Goal: Task Accomplishment & Management: Use online tool/utility

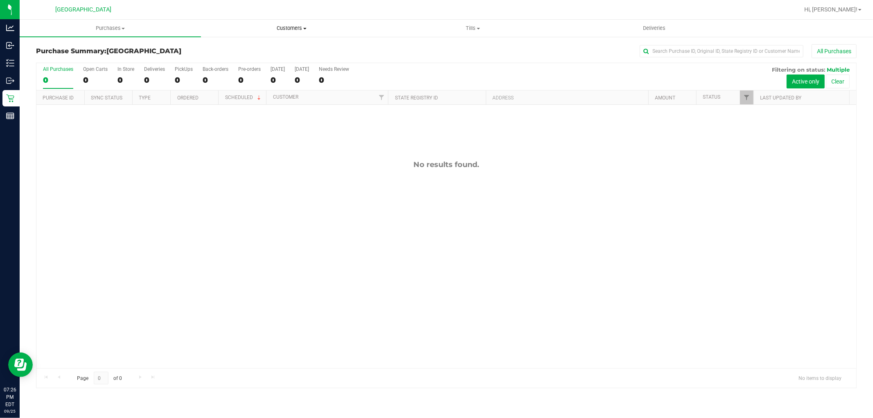
click at [292, 28] on span "Customers" at bounding box center [291, 28] width 180 height 7
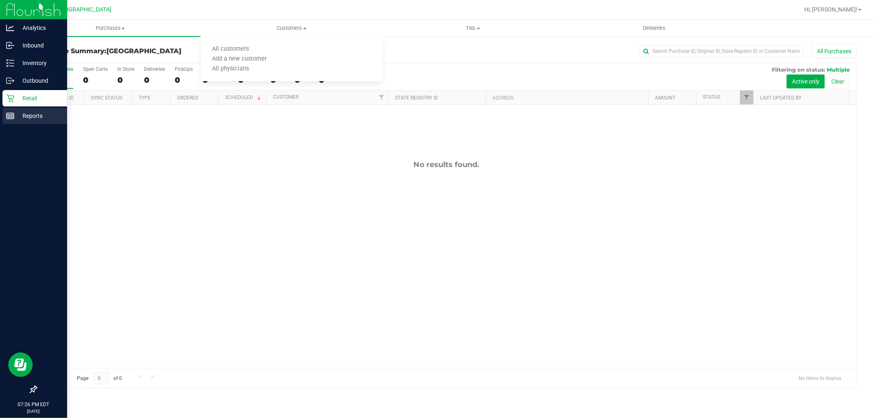
click at [9, 112] on icon at bounding box center [10, 116] width 8 height 8
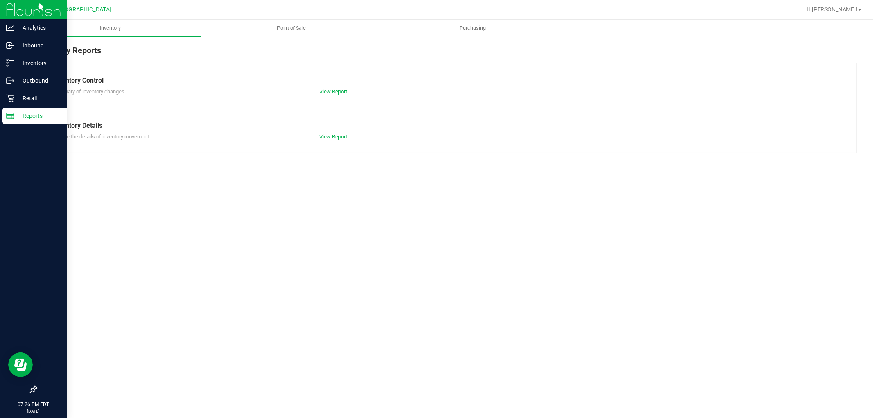
click at [304, 29] on span "Point of Sale" at bounding box center [291, 28] width 51 height 7
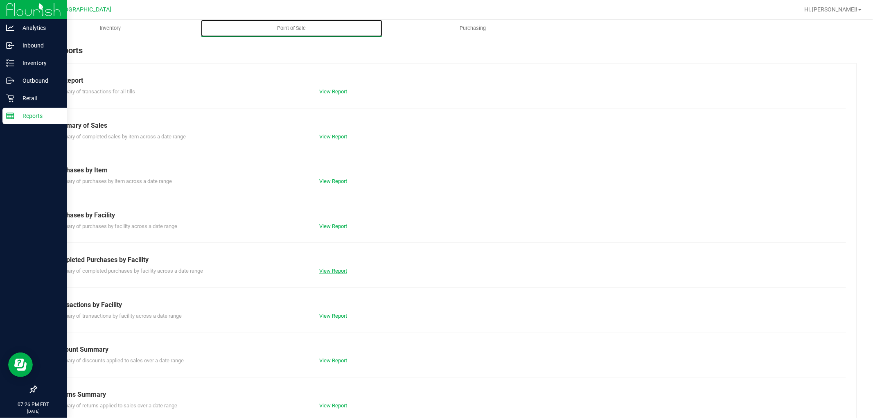
click at [321, 271] on link "View Report" at bounding box center [333, 271] width 28 height 6
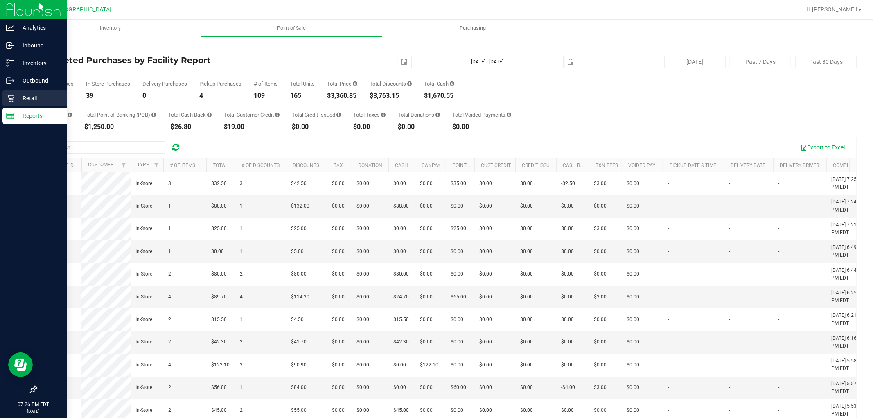
click at [40, 95] on p "Retail" at bounding box center [38, 98] width 49 height 10
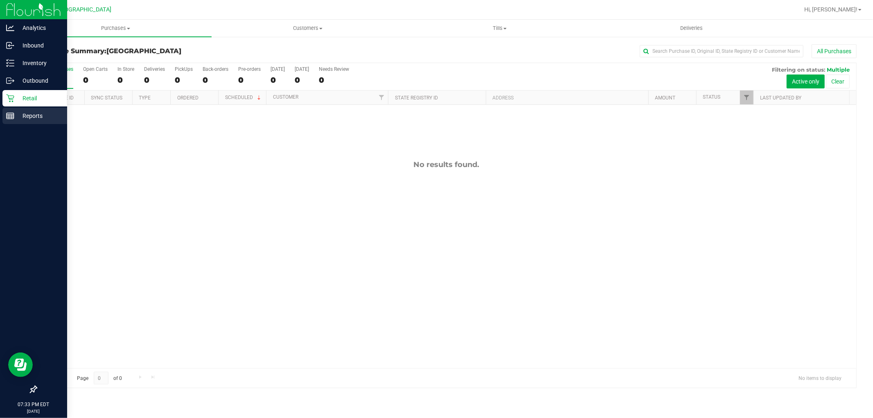
click at [16, 116] on p "Reports" at bounding box center [38, 116] width 49 height 10
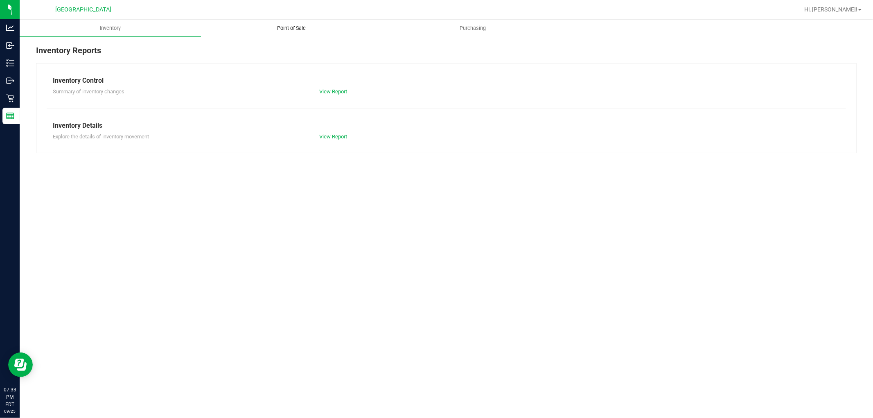
click at [269, 26] on span "Point of Sale" at bounding box center [291, 28] width 51 height 7
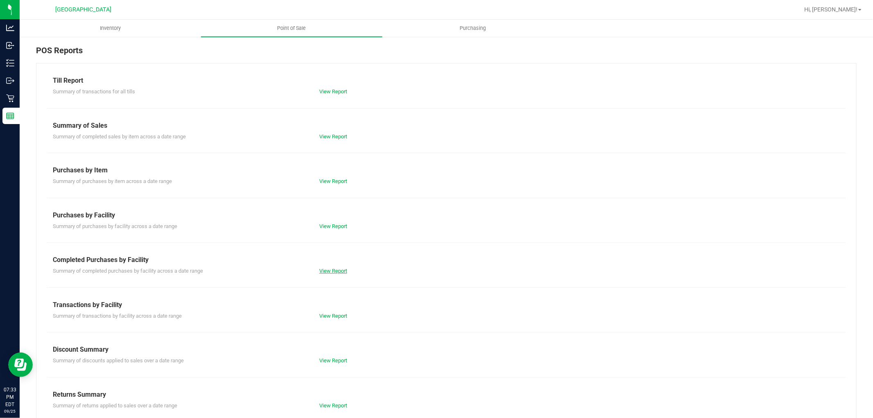
click at [326, 270] on link "View Report" at bounding box center [333, 271] width 28 height 6
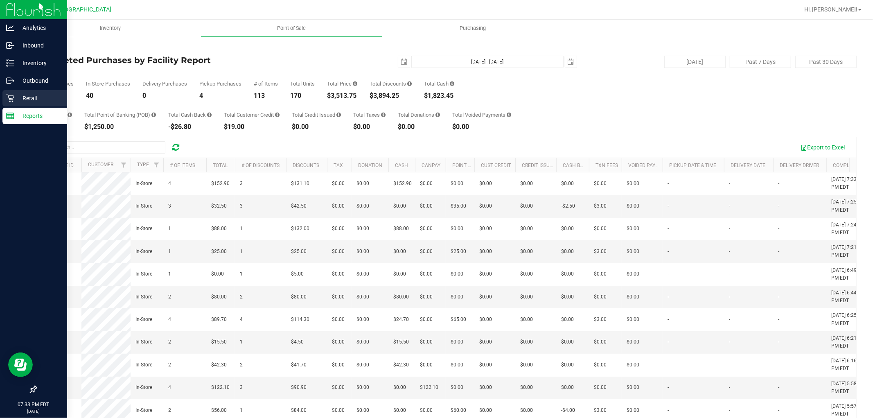
click at [15, 97] on p "Retail" at bounding box center [38, 98] width 49 height 10
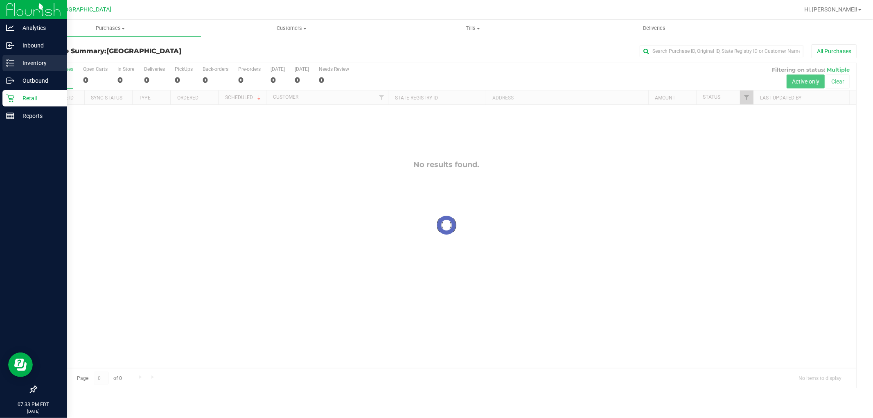
click at [40, 59] on p "Inventory" at bounding box center [38, 63] width 49 height 10
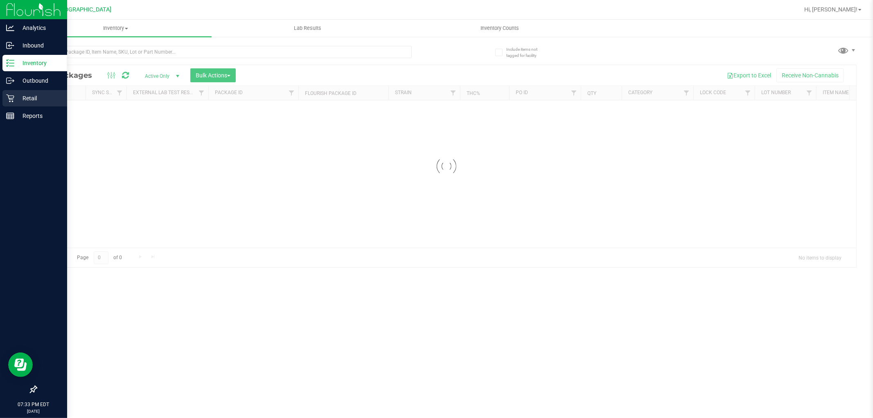
click at [11, 94] on icon at bounding box center [10, 98] width 8 height 8
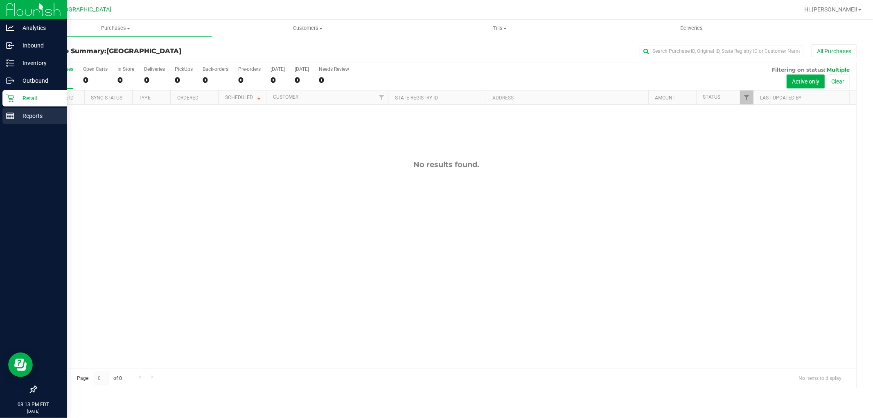
click at [35, 116] on p "Reports" at bounding box center [38, 116] width 49 height 10
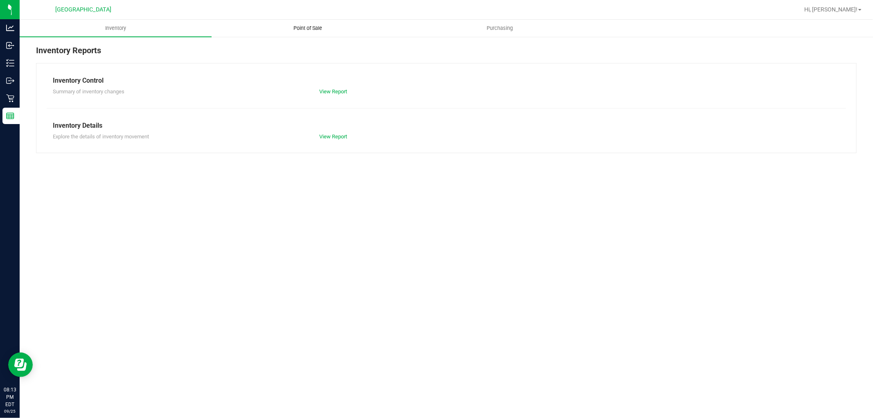
click at [299, 30] on span "Point of Sale" at bounding box center [307, 28] width 51 height 7
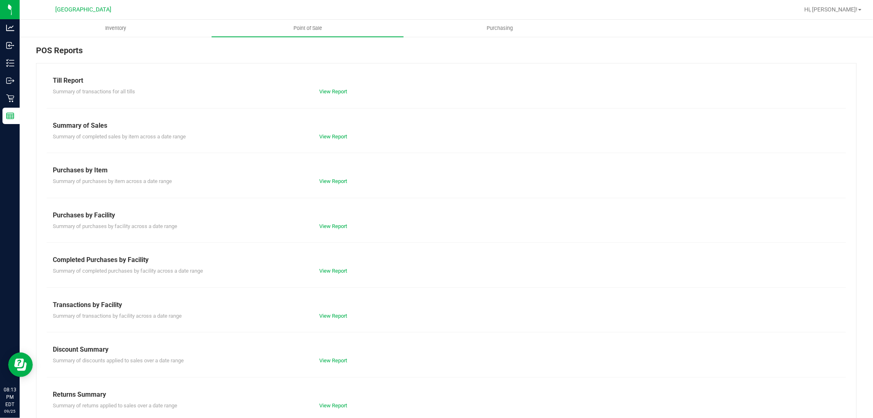
click at [326, 268] on div "View Report" at bounding box center [379, 271] width 133 height 8
click at [326, 271] on link "View Report" at bounding box center [333, 271] width 28 height 6
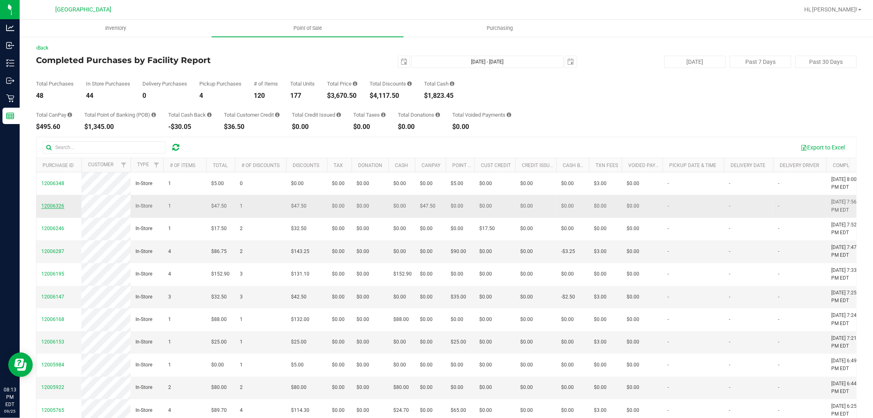
click at [61, 209] on span "12006326" at bounding box center [52, 206] width 23 height 6
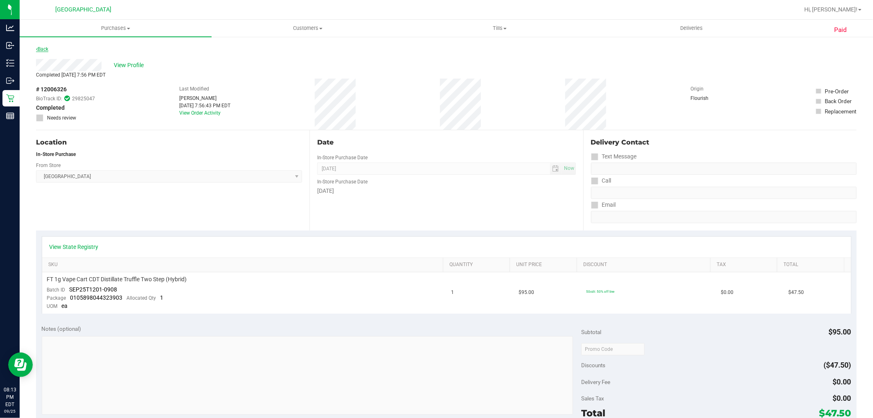
click at [46, 48] on link "Back" at bounding box center [42, 49] width 12 height 6
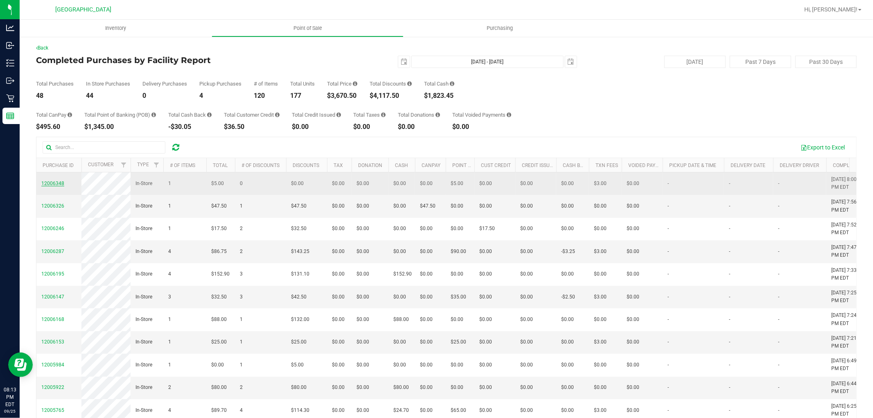
click at [55, 186] on span "12006348" at bounding box center [52, 183] width 23 height 6
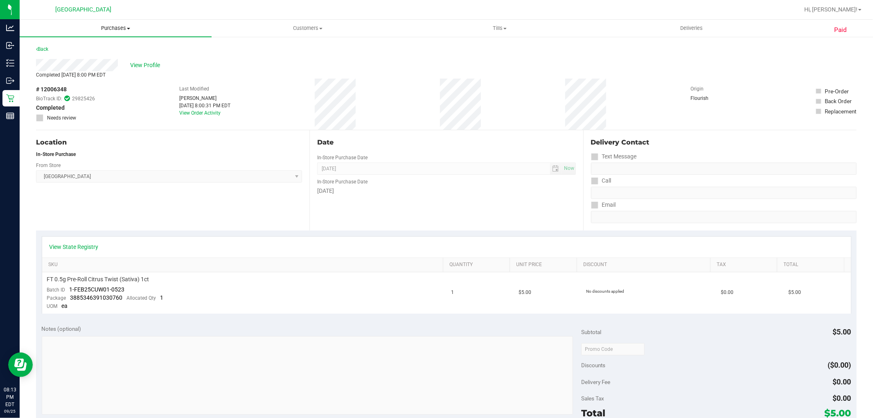
click at [40, 34] on uib-tab-heading "Purchases Summary of purchases Fulfillment All purchases" at bounding box center [116, 28] width 192 height 17
click at [59, 114] on span "Needs review" at bounding box center [61, 117] width 29 height 7
click at [43, 51] on link "Back" at bounding box center [42, 49] width 12 height 6
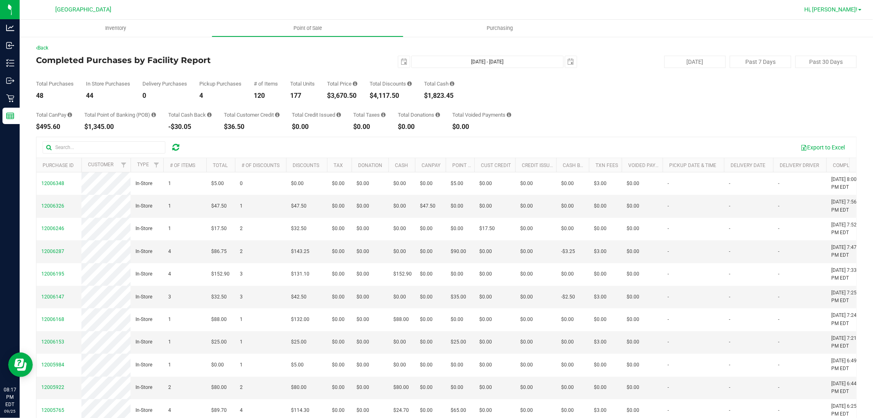
click at [857, 9] on span "Hi, [PERSON_NAME]!" at bounding box center [830, 9] width 53 height 7
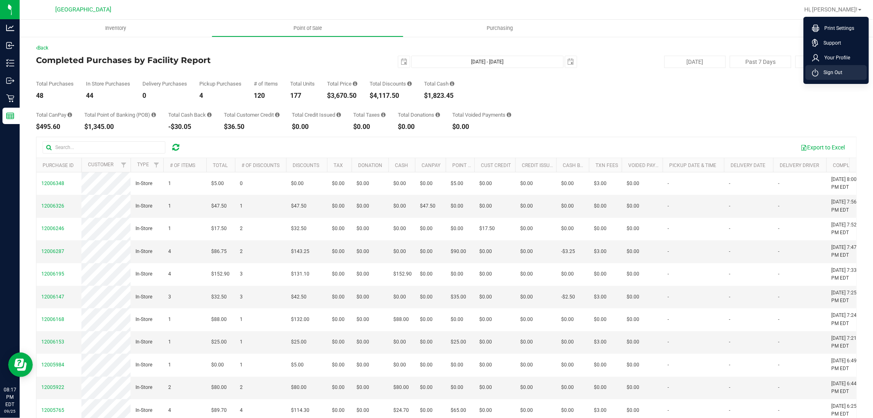
click at [833, 76] on span "Sign Out" at bounding box center [831, 72] width 24 height 8
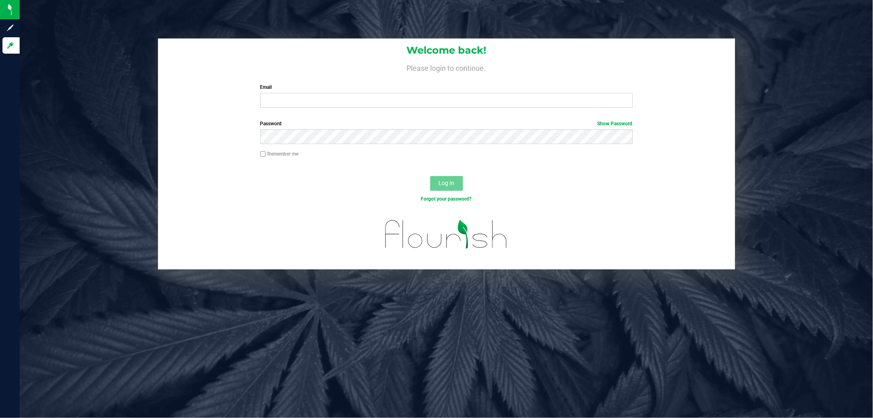
click at [450, 109] on div "Welcome back! Please login to continue. Email Required Please format your email…" at bounding box center [446, 76] width 577 height 76
click at [450, 96] on input "Email" at bounding box center [446, 100] width 372 height 15
type input "[EMAIL_ADDRESS][DOMAIN_NAME]"
click at [627, 124] on link "Show Password" at bounding box center [615, 124] width 35 height 6
click at [430, 176] on button "Log In" at bounding box center [446, 183] width 33 height 15
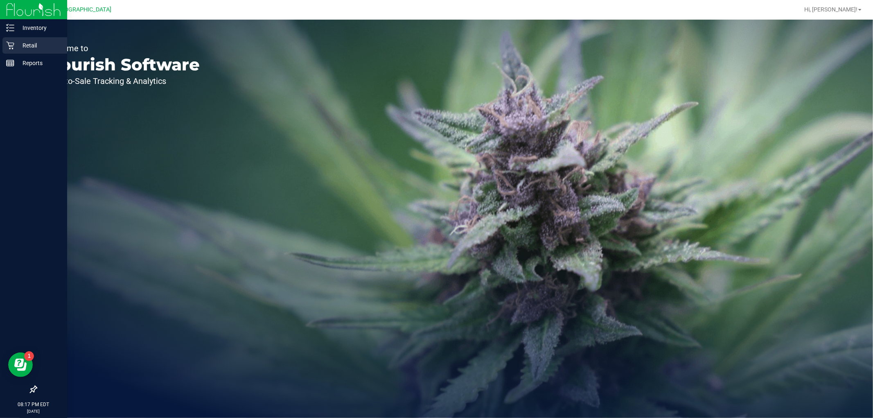
click at [19, 43] on p "Retail" at bounding box center [38, 46] width 49 height 10
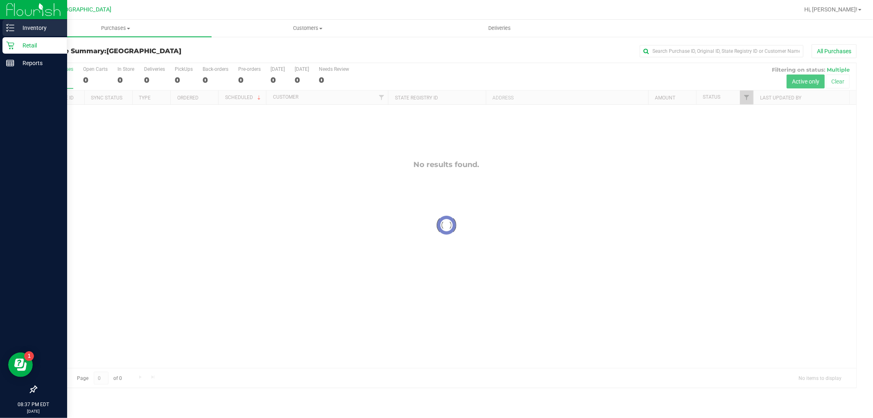
click at [14, 29] on p "Inventory" at bounding box center [38, 28] width 49 height 10
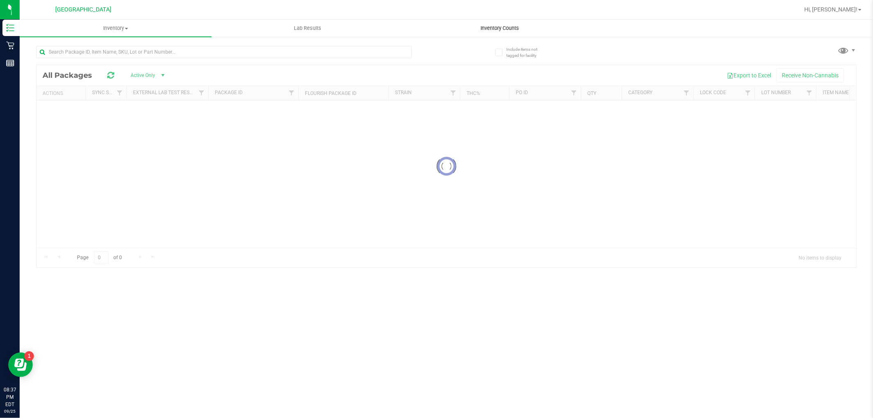
click at [501, 27] on span "Inventory Counts" at bounding box center [499, 28] width 61 height 7
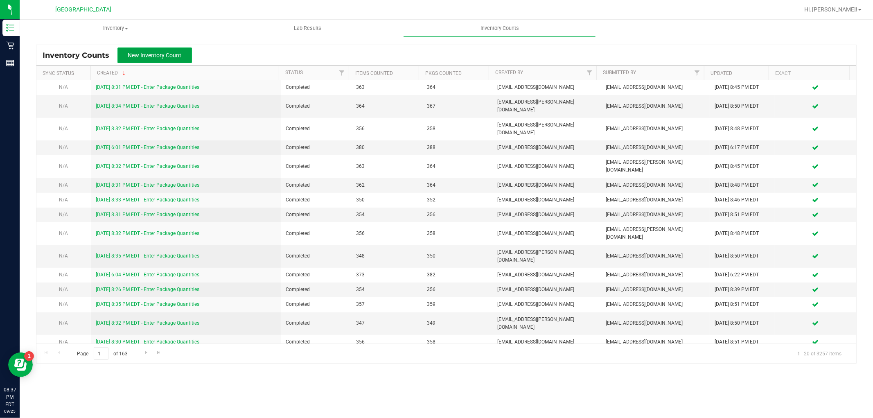
click at [185, 58] on button "New Inventory Count" at bounding box center [154, 55] width 74 height 16
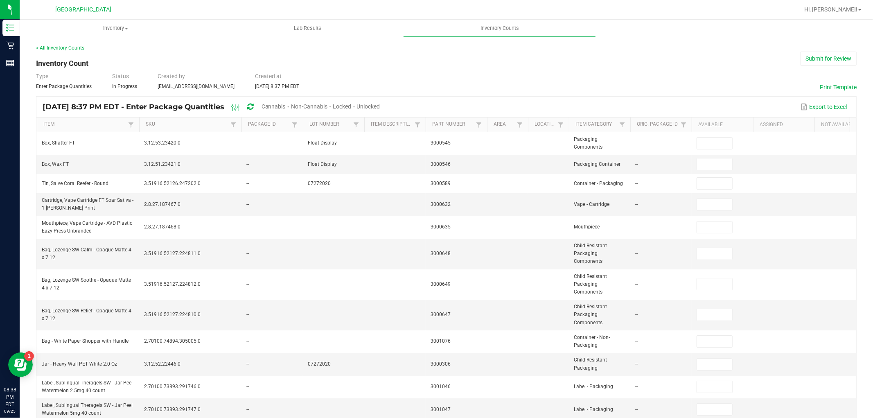
click at [380, 105] on span "Unlocked" at bounding box center [368, 106] width 23 height 7
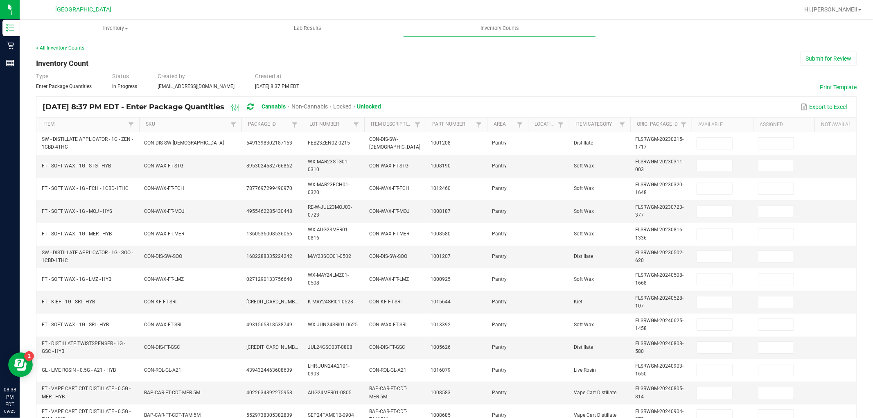
click at [183, 129] on th "SKU" at bounding box center [190, 124] width 102 height 15
click at [211, 120] on th "SKU" at bounding box center [190, 124] width 102 height 15
click at [203, 125] on link "SKU" at bounding box center [187, 124] width 82 height 7
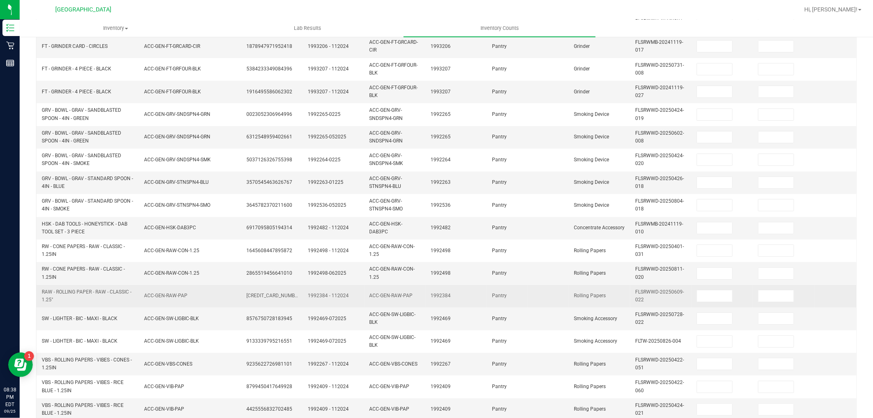
scroll to position [205, 0]
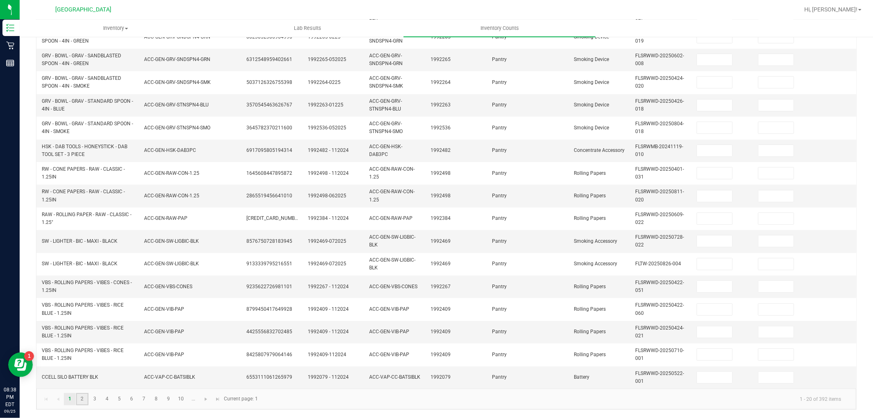
click at [80, 397] on link "2" at bounding box center [82, 399] width 12 height 12
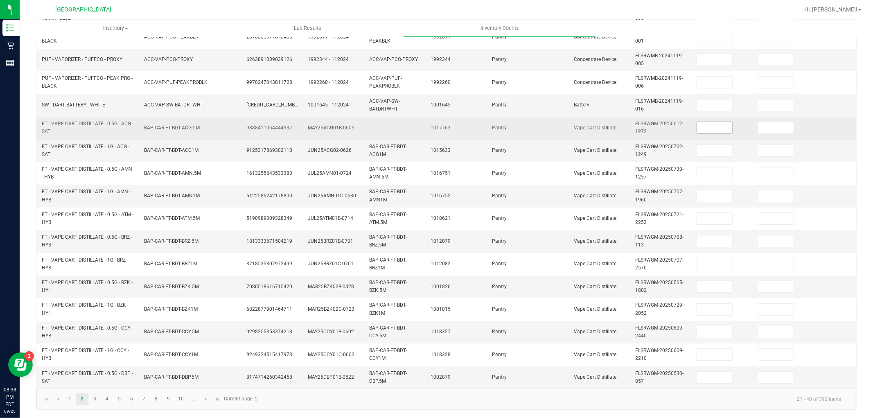
click at [719, 125] on input at bounding box center [714, 127] width 35 height 11
type input "2"
type input "5"
type input "6"
type input "7"
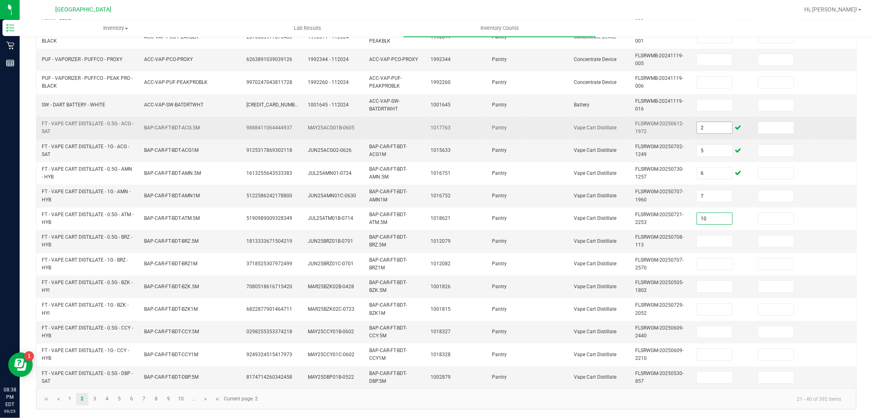
type input "10"
type input "12"
type input "8"
type input "6"
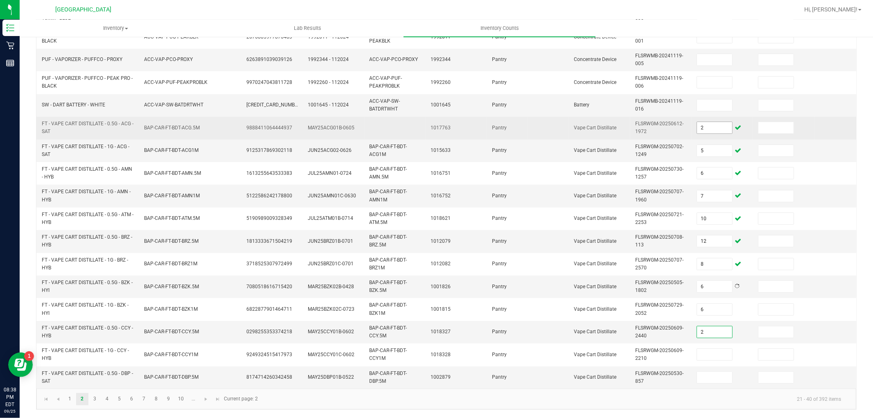
type input "2"
type input "7"
type input "3"
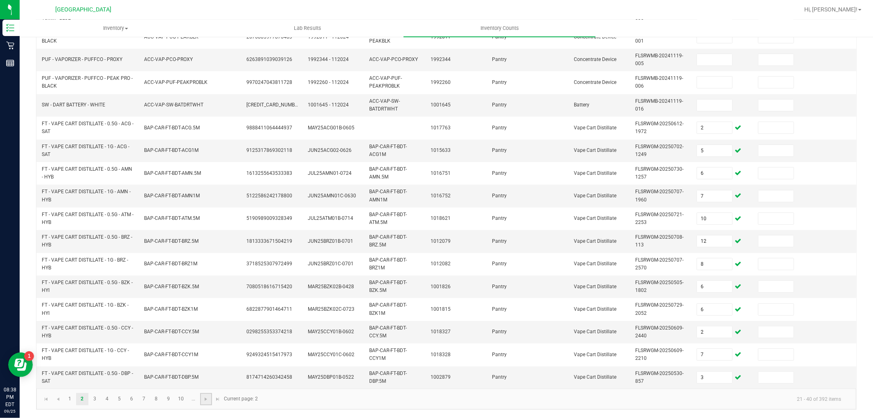
click at [204, 395] on link at bounding box center [206, 399] width 12 height 12
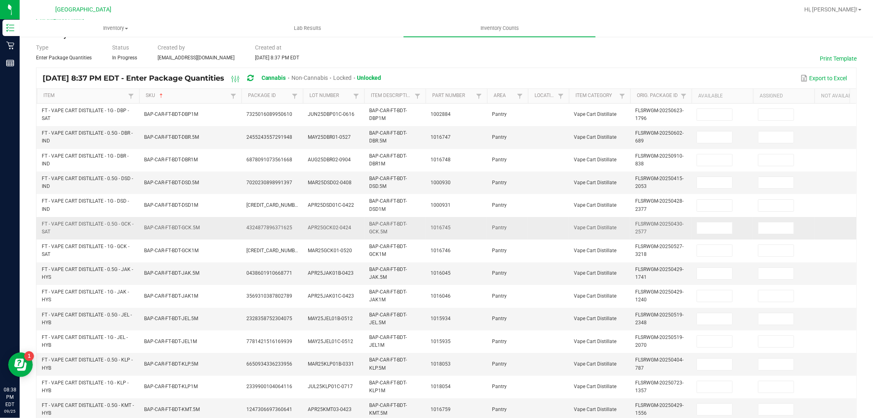
scroll to position [23, 0]
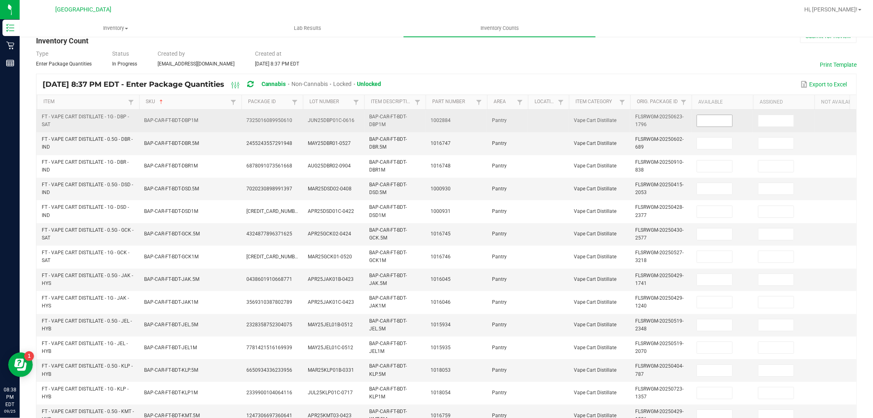
click at [715, 122] on input at bounding box center [714, 120] width 35 height 11
type input "12"
type input "10"
type input "9"
type input "12"
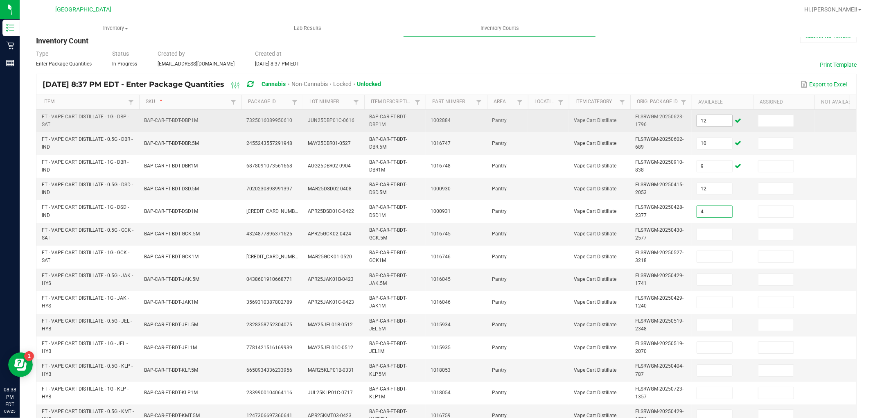
type input "4"
type input "9"
type input "8"
type input "6"
type input "5"
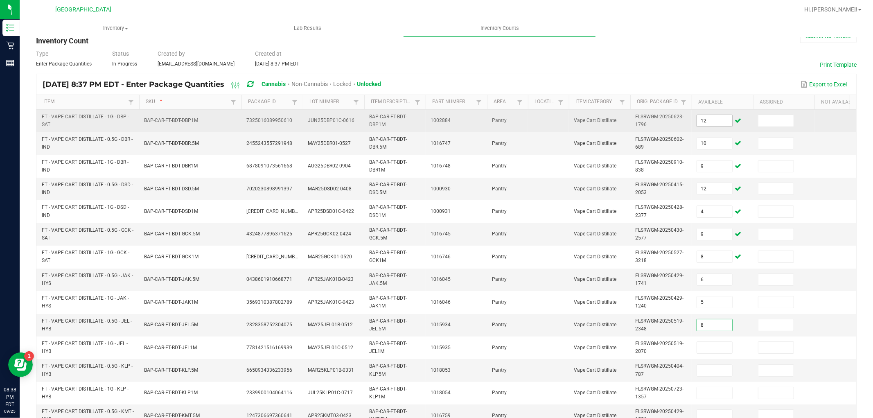
type input "8"
type input "6"
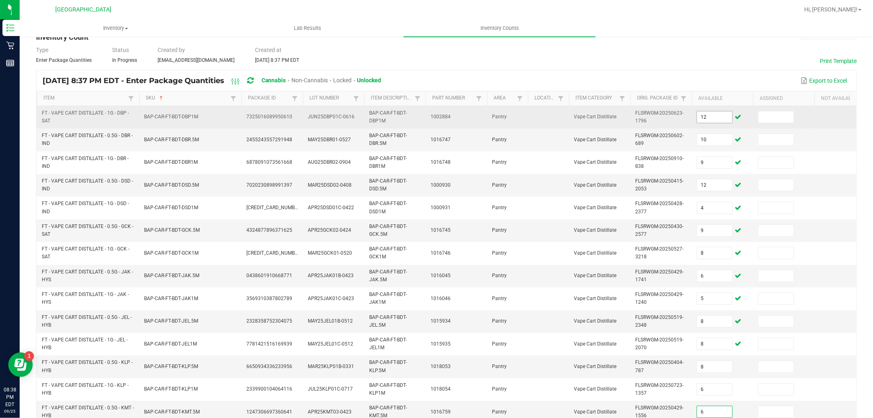
type input "6"
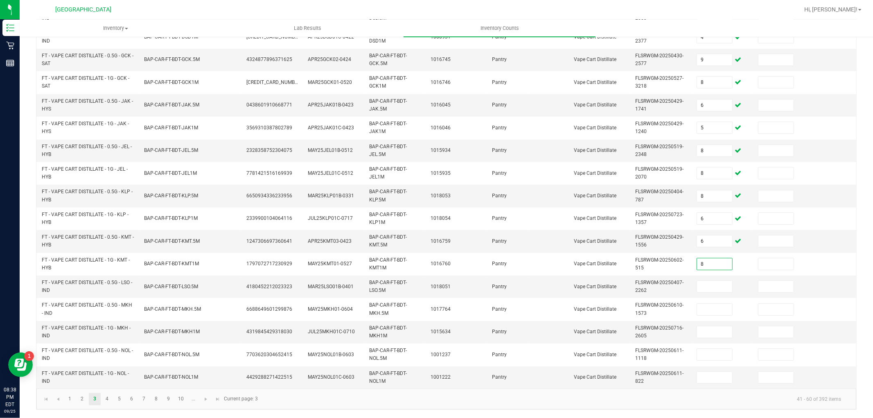
type input "8"
type input "2"
type input "6"
type input "5"
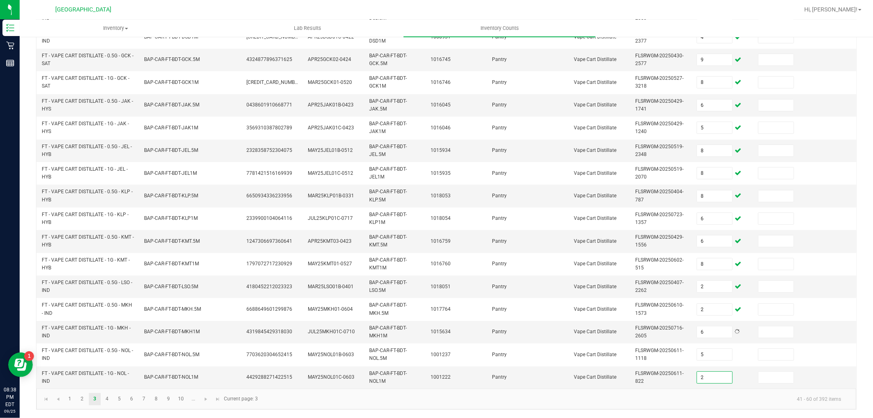
type input "2"
click at [209, 402] on span "Go to the next page" at bounding box center [206, 399] width 7 height 7
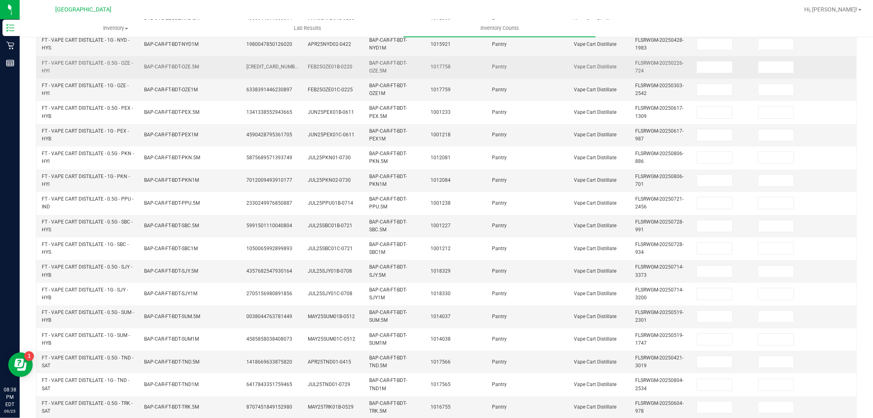
scroll to position [23, 0]
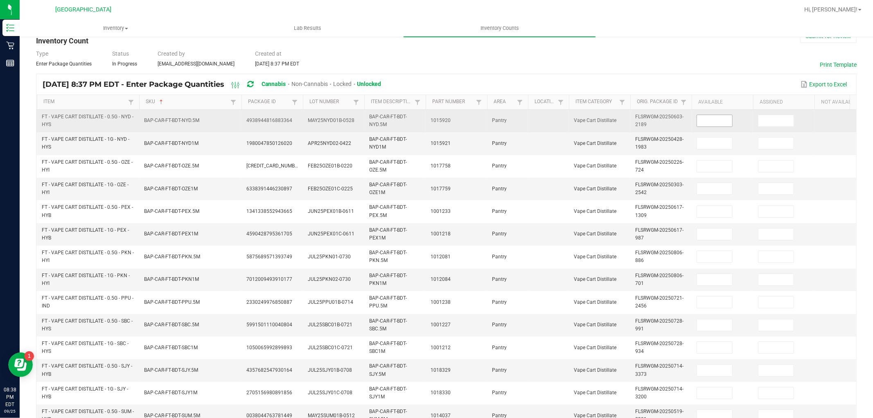
click at [730, 123] on input at bounding box center [714, 120] width 35 height 11
type input "2"
type input "12"
type input "6"
type input "2"
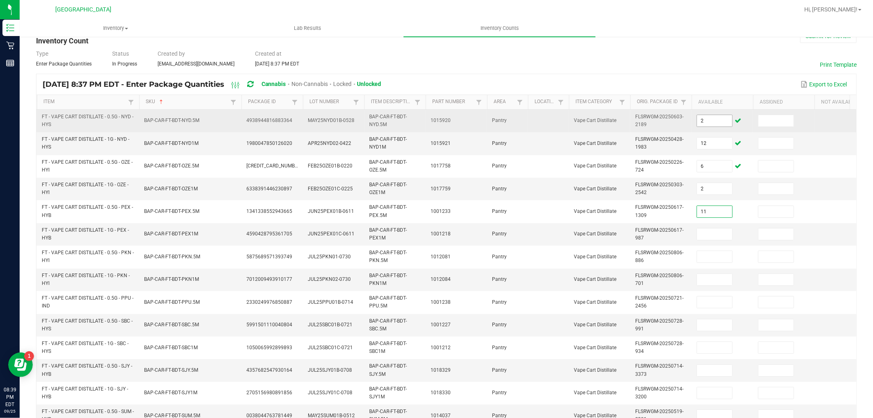
type input "11"
type input "7"
type input "11"
type input "6"
type input "3"
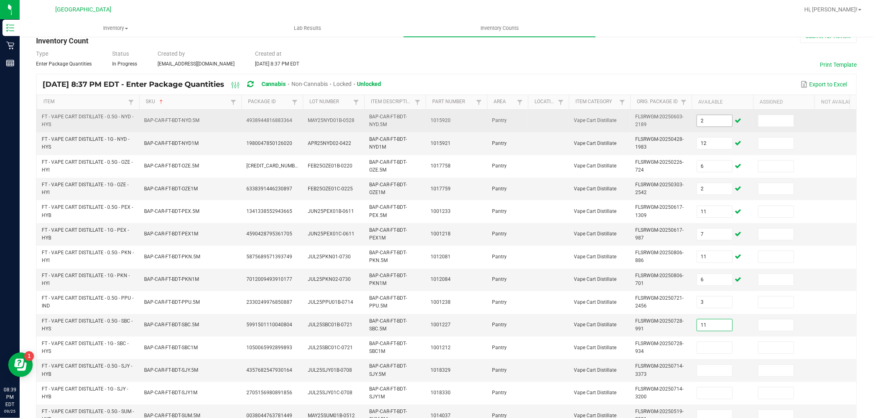
type input "11"
type input "6"
type input "3"
type input "7"
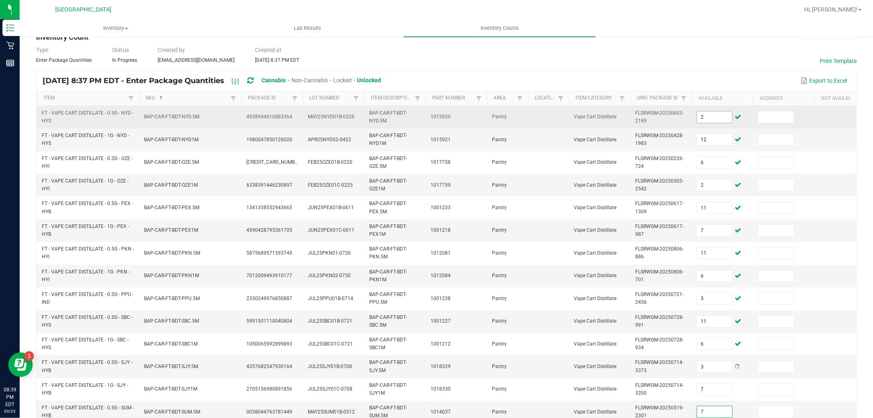
type input "7"
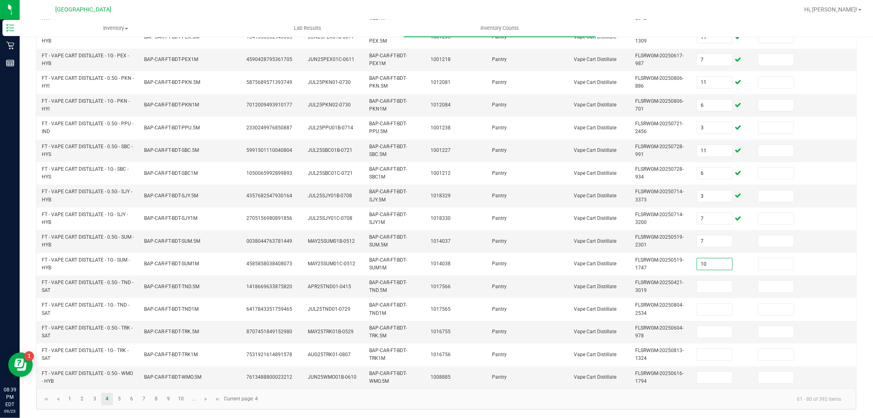
type input "10"
type input "2"
type input "11"
type input "8"
type input "6"
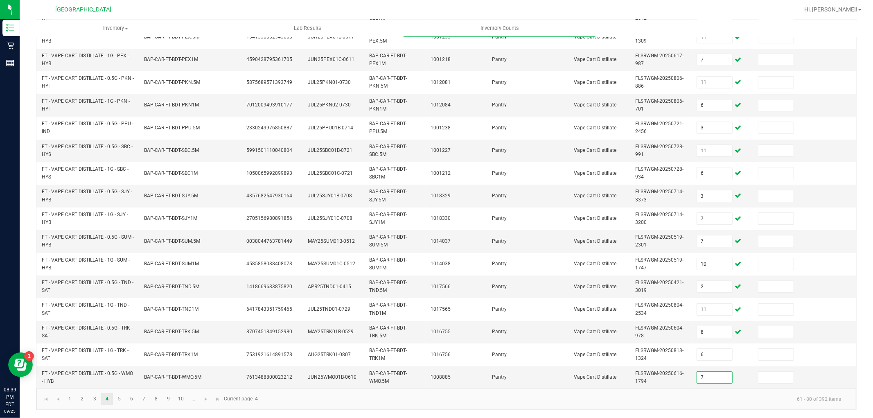
type input "7"
click at [203, 401] on span "Go to the next page" at bounding box center [206, 399] width 7 height 7
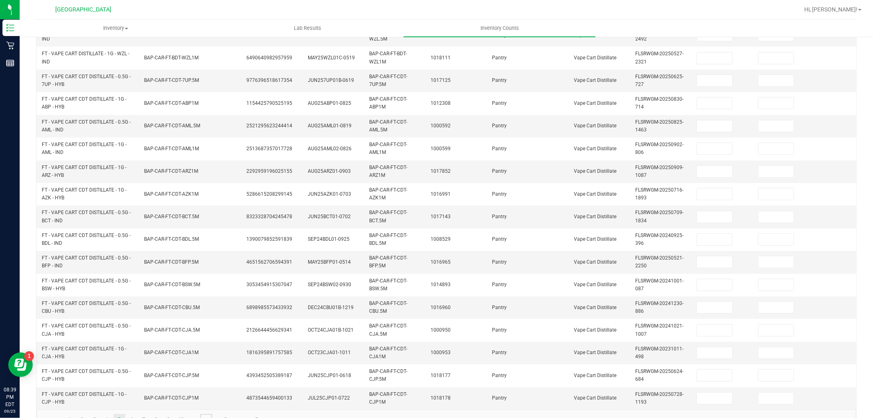
scroll to position [23, 0]
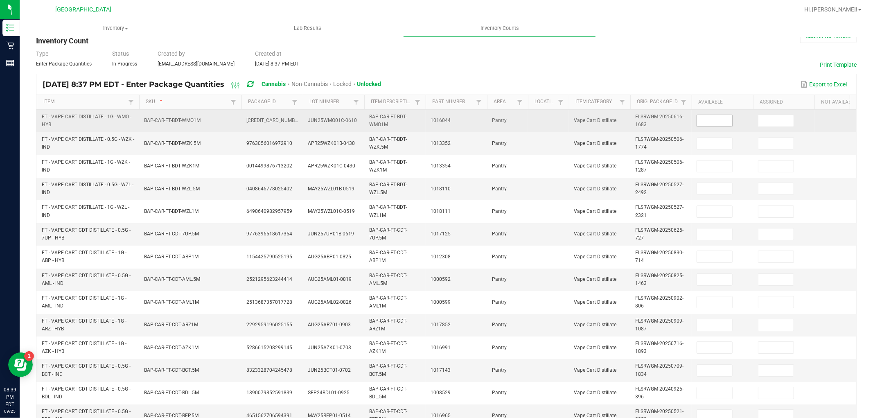
click at [716, 125] on input at bounding box center [714, 120] width 35 height 11
type input "11"
type input "3"
type input "11"
type input "4"
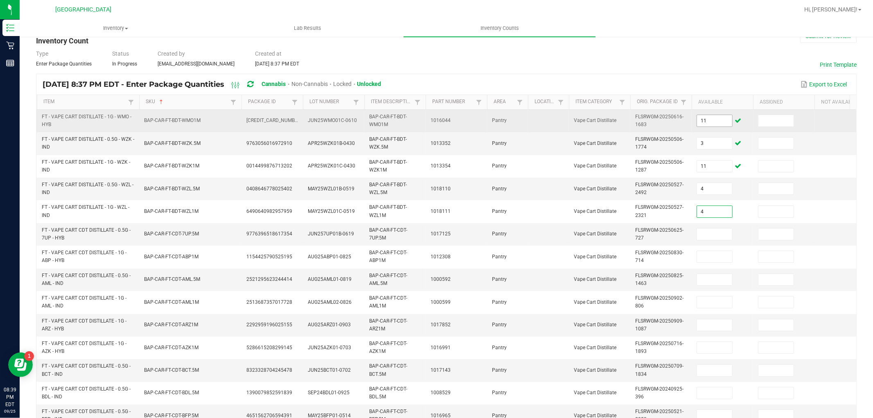
type input "4"
type input "7"
type input "4"
type input "9"
type input "10"
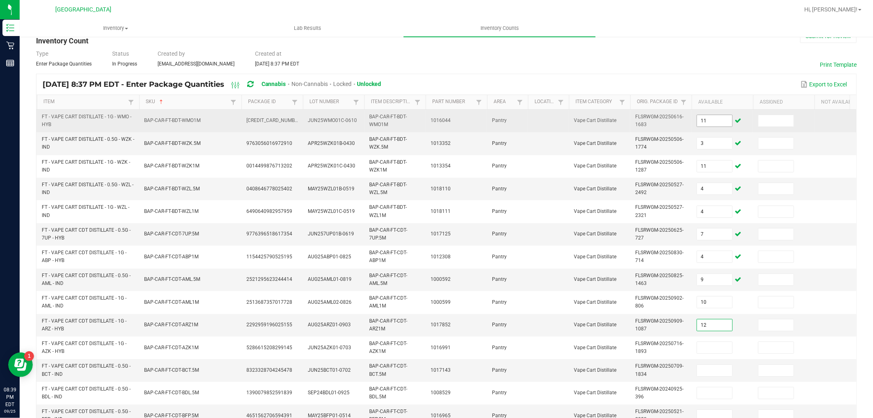
type input "12"
type input "8"
type input "1"
type input "4"
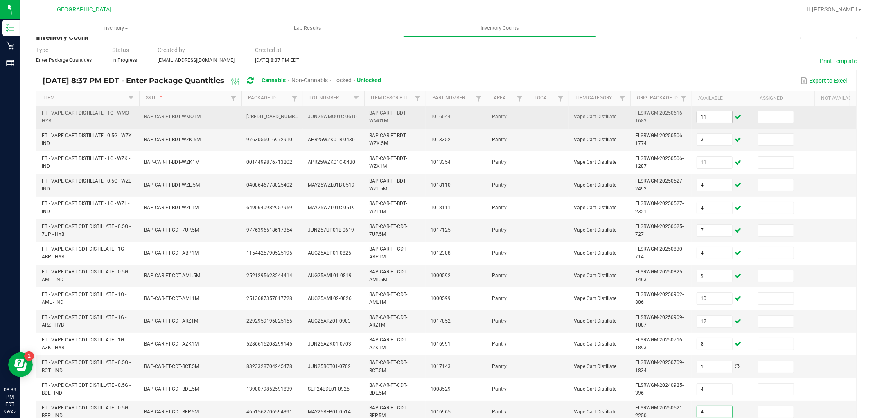
type input "4"
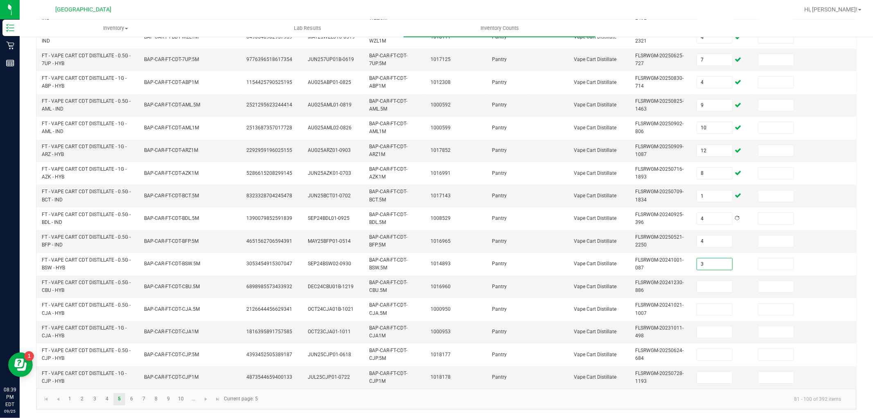
type input "3"
type input "5"
type input "11"
type input "4"
type input "8"
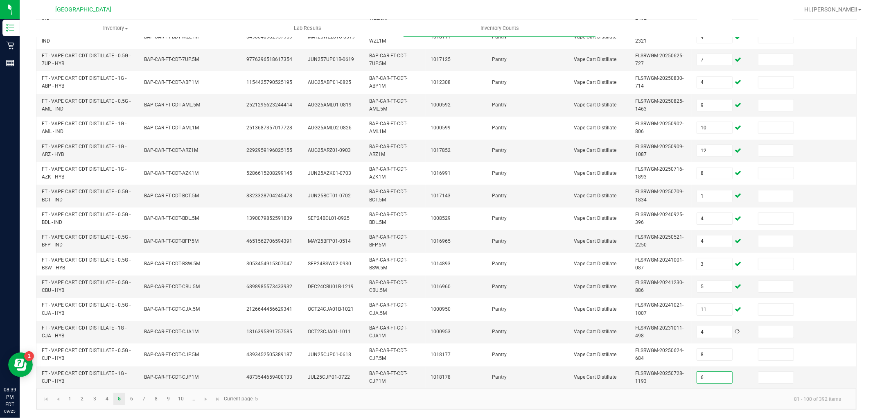
type input "6"
click at [207, 396] on span "Go to the next page" at bounding box center [206, 399] width 7 height 7
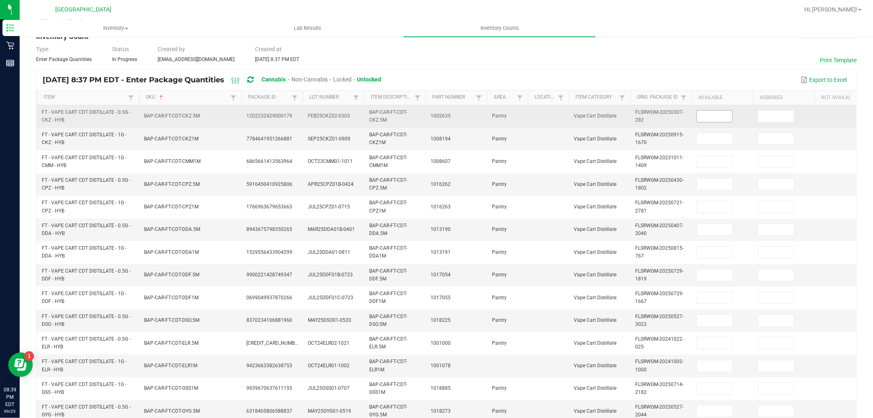
scroll to position [23, 0]
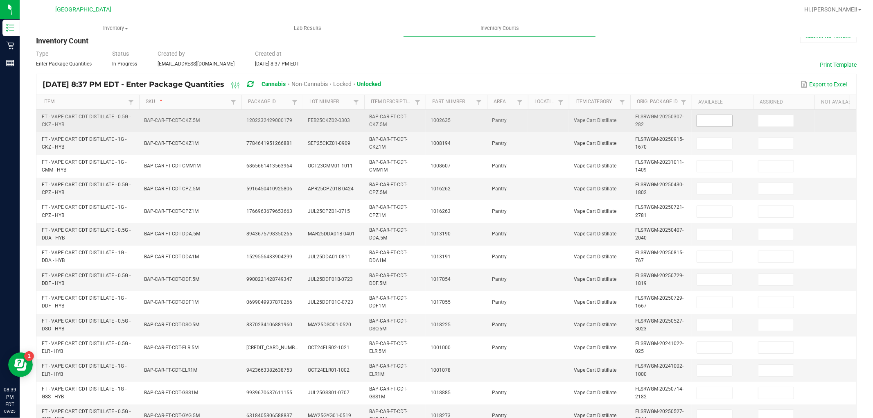
click at [713, 116] on input at bounding box center [714, 120] width 35 height 11
type input "4"
type input "13"
type input "1"
type input "3"
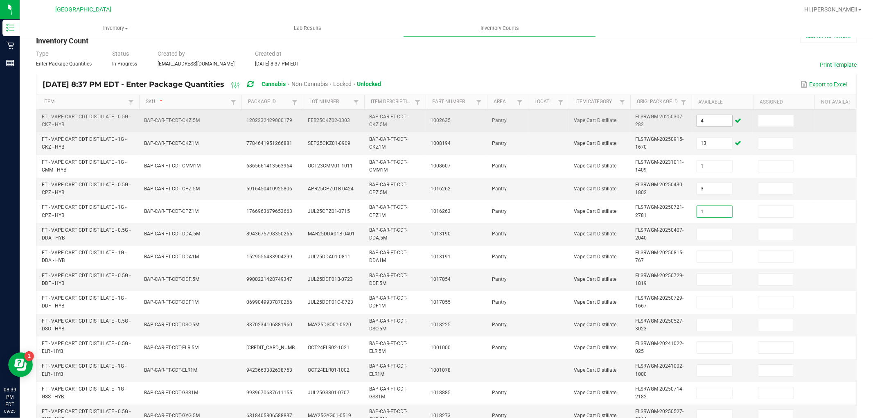
type input "1"
type input "8"
type input "9"
type input "8"
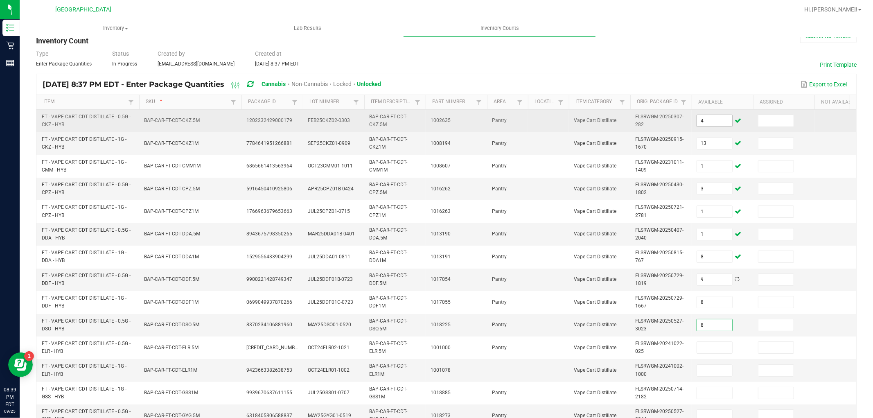
type input "8"
type input "12"
type input "4"
type input "10"
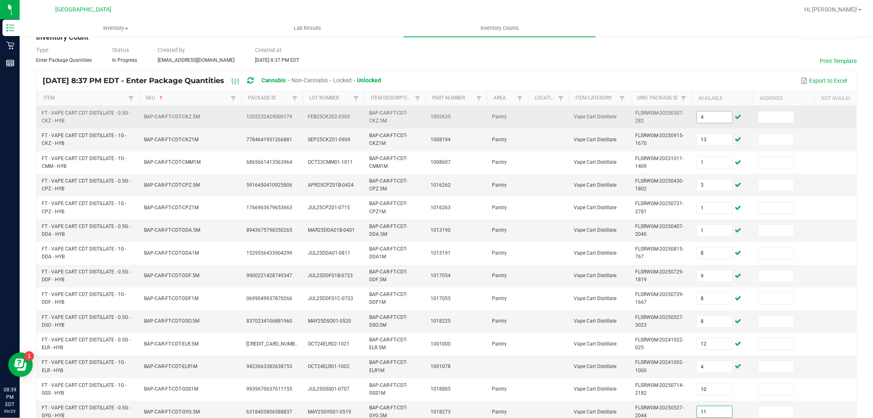
type input "11"
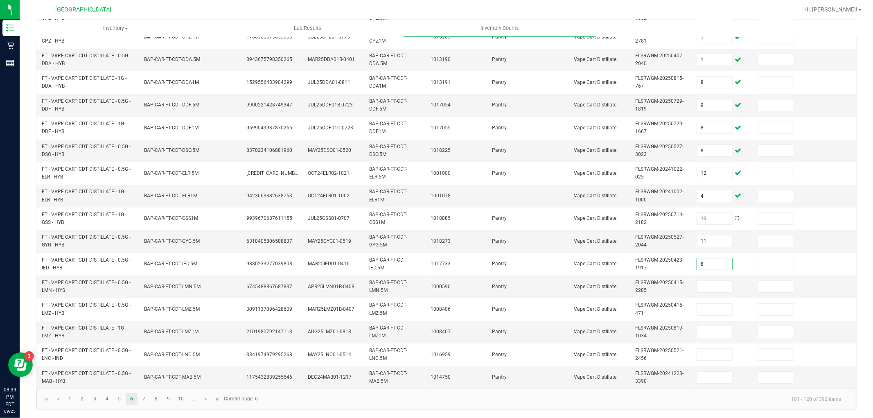
type input "8"
type input "3"
type input "8"
type input "11"
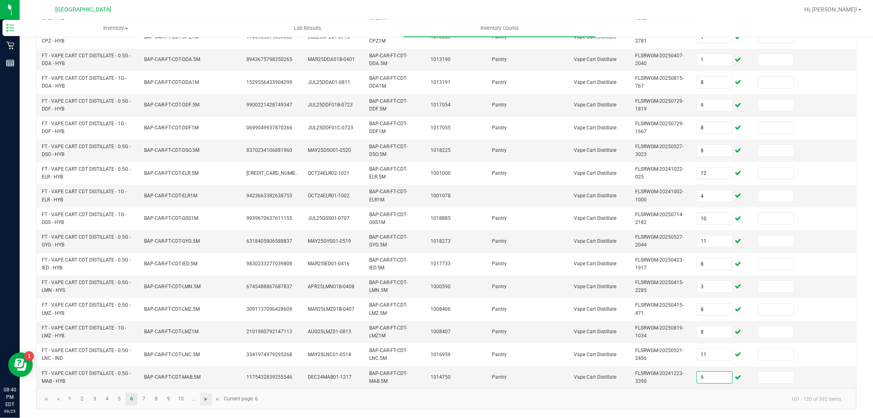
type input "9"
click at [208, 398] on span "Go to the next page" at bounding box center [206, 399] width 7 height 7
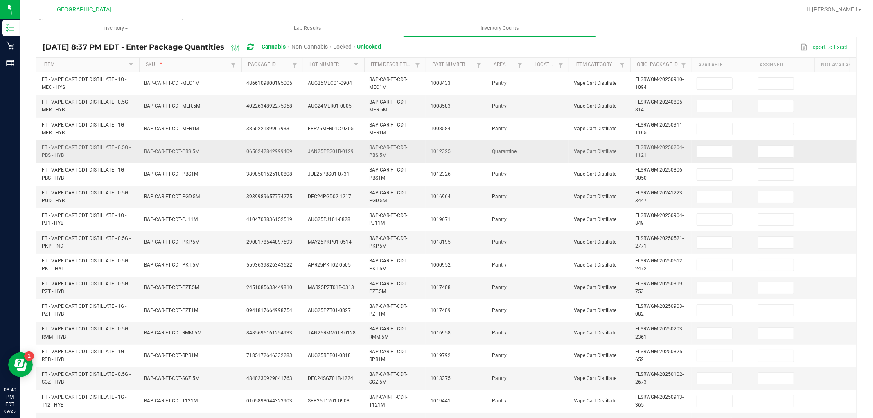
scroll to position [23, 0]
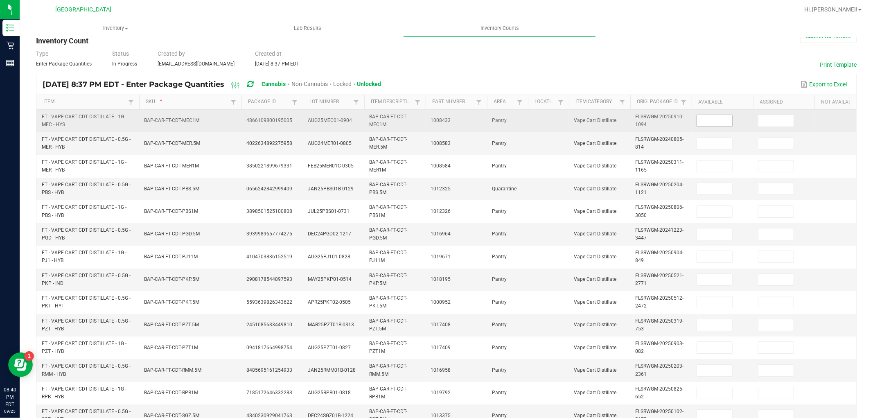
click at [721, 121] on input at bounding box center [714, 120] width 35 height 11
type input "6"
type input "5"
type input "11"
type input "7"
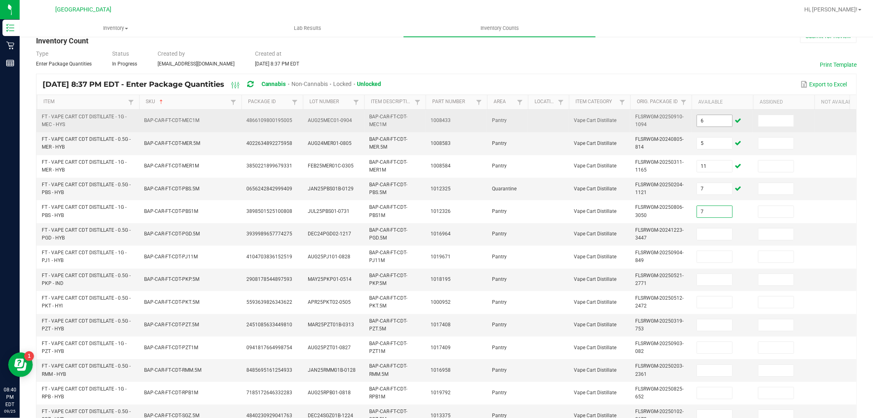
type input "7"
type input "1"
type input "6"
type input "8"
type input "1"
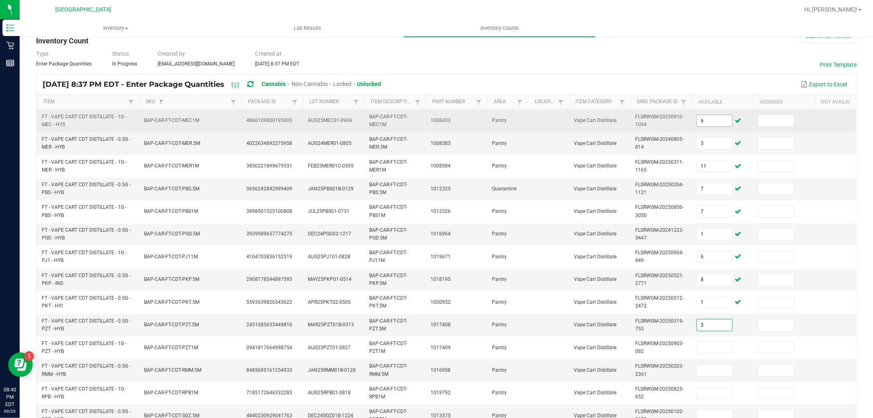
type input "3"
type input "9"
type input "12"
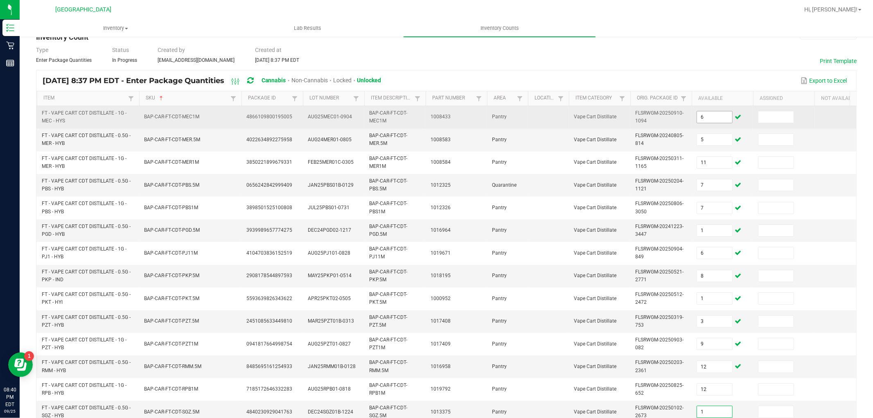
type input "1"
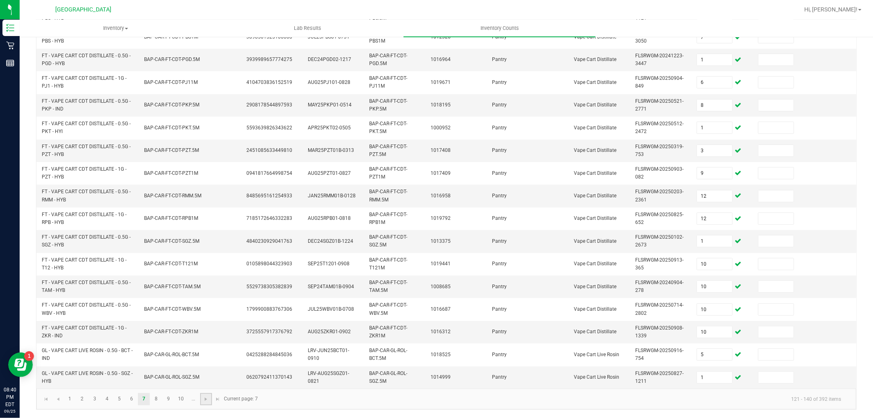
click at [201, 398] on link at bounding box center [206, 399] width 12 height 12
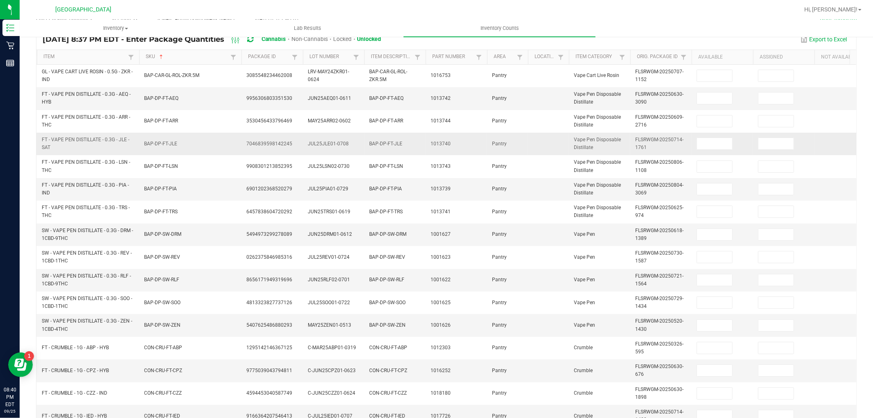
scroll to position [0, 0]
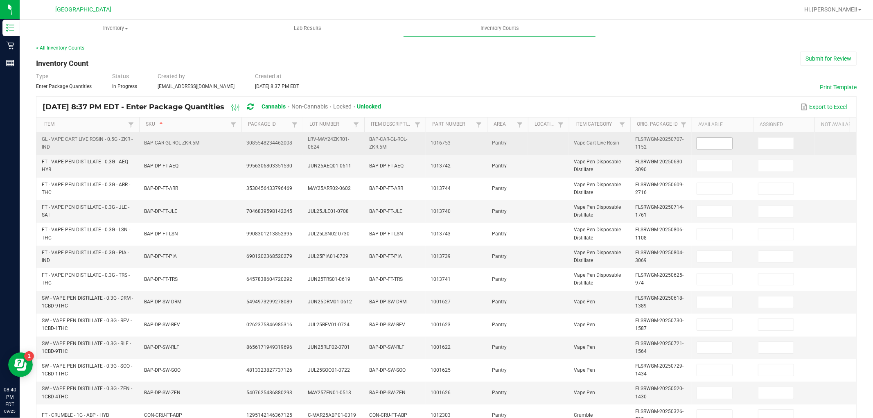
click at [706, 144] on input at bounding box center [714, 143] width 35 height 11
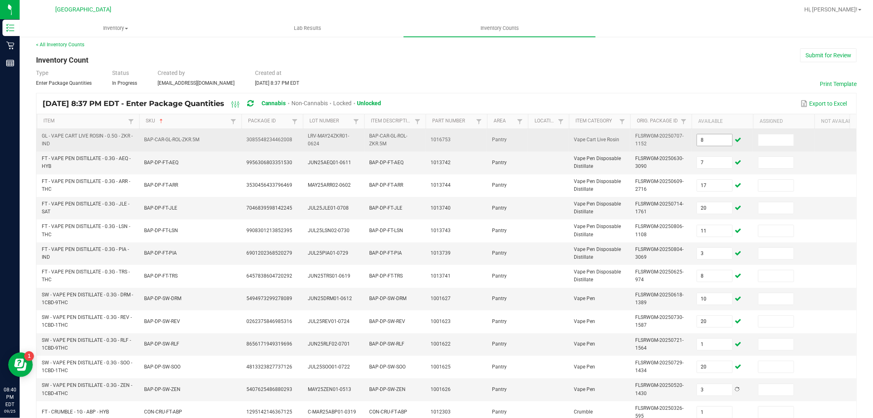
scroll to position [205, 0]
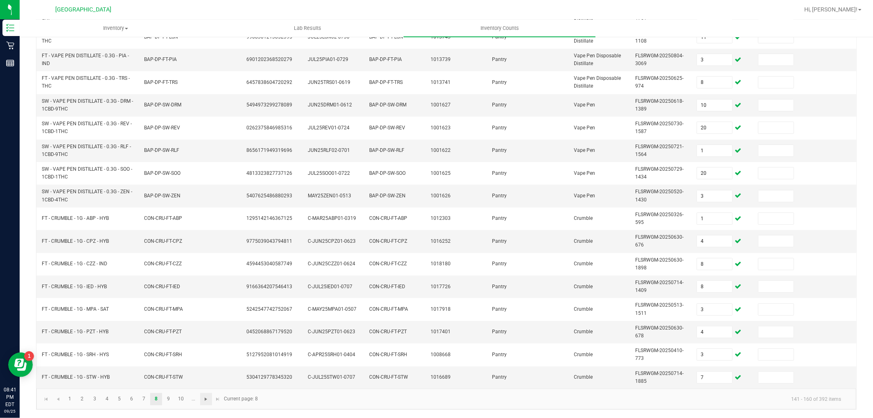
click at [207, 400] on span "Go to the next page" at bounding box center [206, 399] width 7 height 7
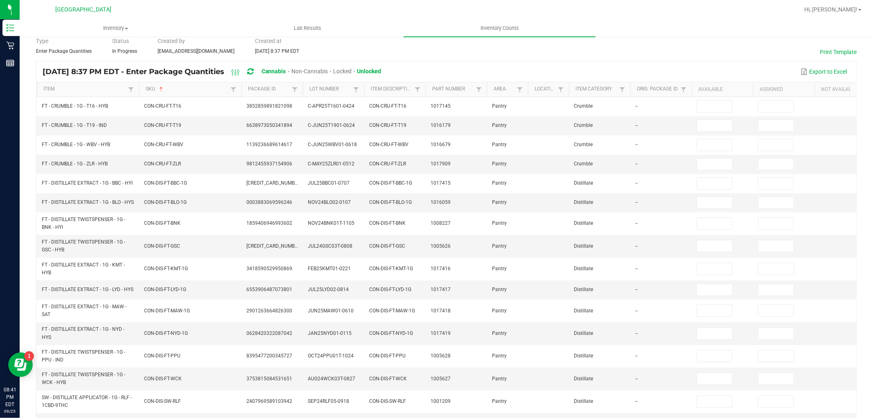
scroll to position [0, 0]
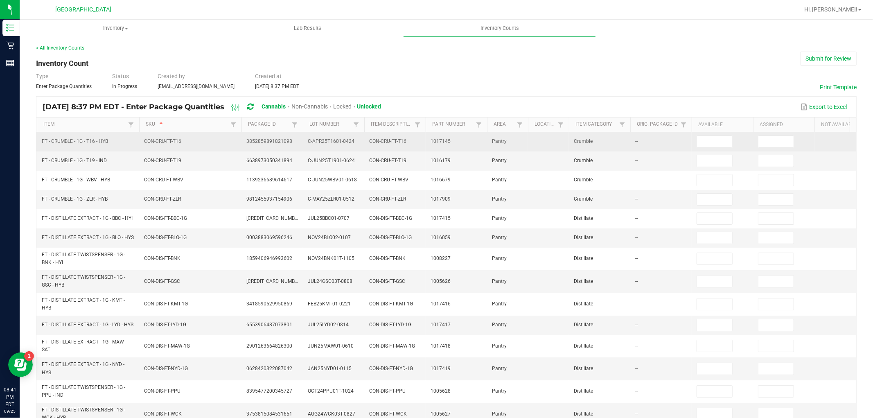
click at [715, 134] on td at bounding box center [722, 141] width 61 height 19
click at [719, 142] on input at bounding box center [714, 141] width 35 height 11
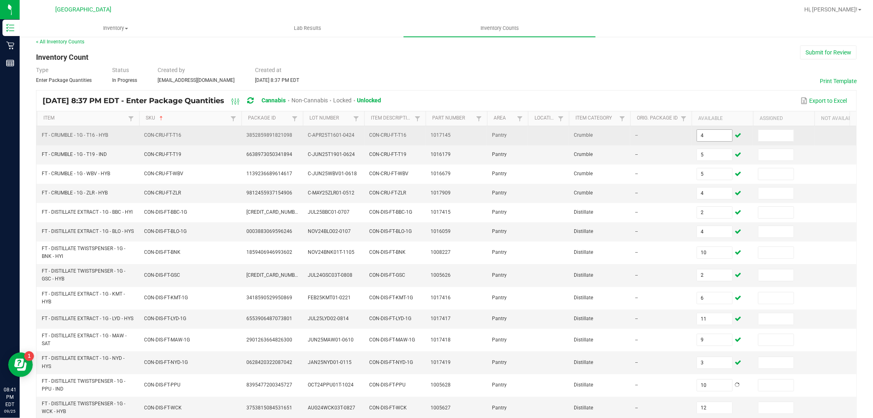
scroll to position [174, 0]
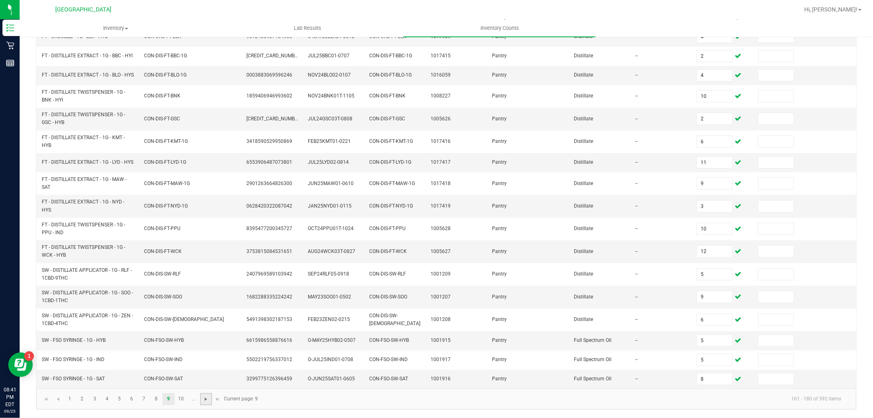
click at [209, 400] on span "Go to the next page" at bounding box center [206, 399] width 7 height 7
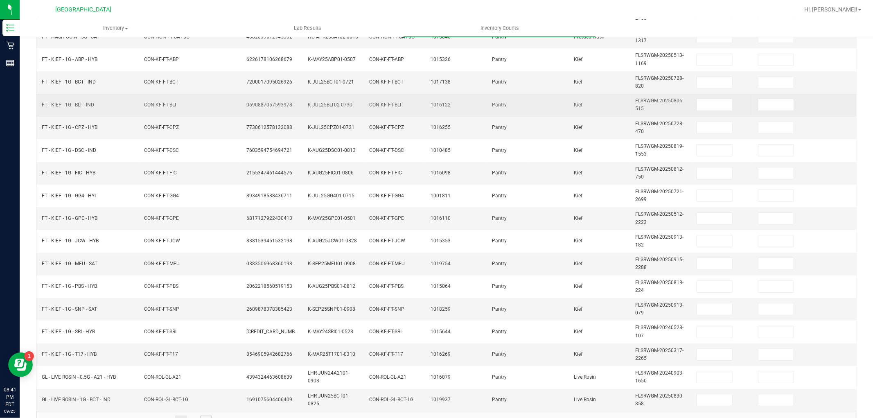
scroll to position [0, 0]
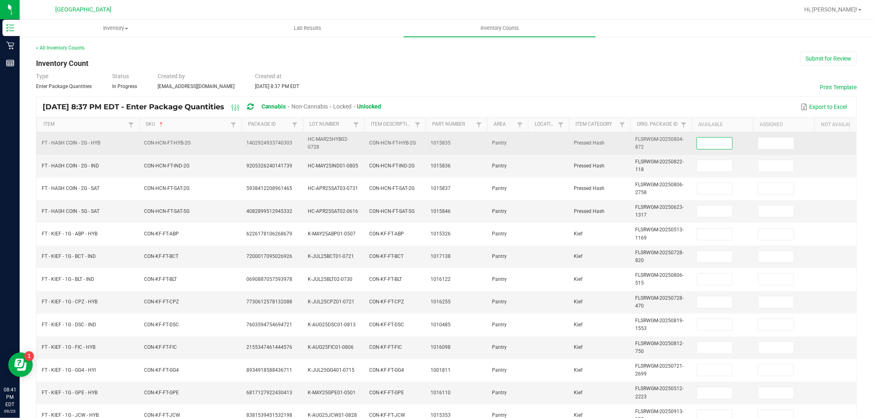
click at [711, 147] on input at bounding box center [714, 143] width 35 height 11
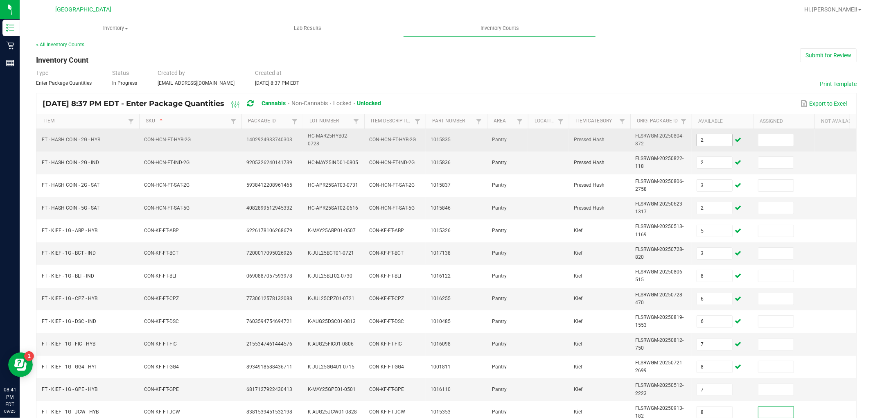
scroll to position [205, 0]
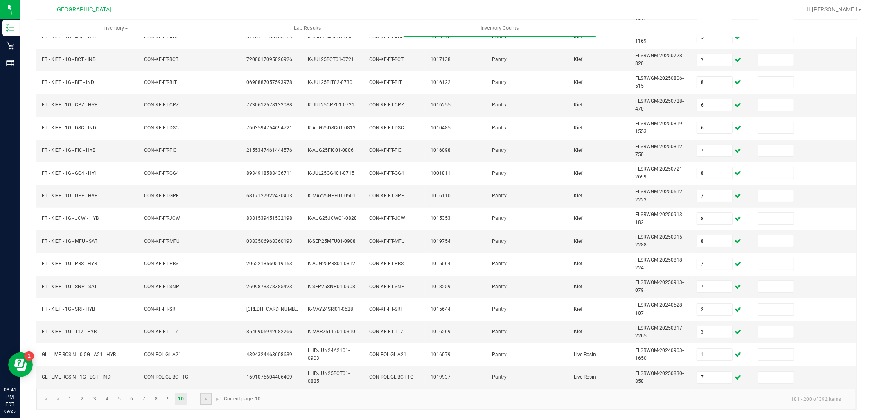
click at [210, 399] on link at bounding box center [206, 399] width 12 height 12
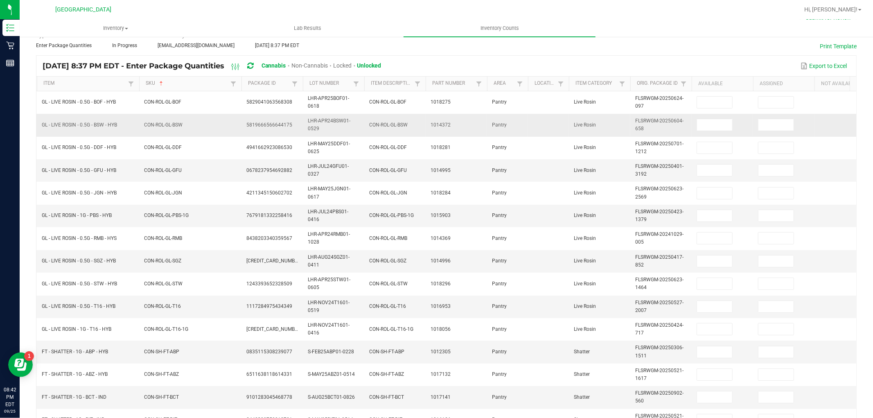
scroll to position [23, 0]
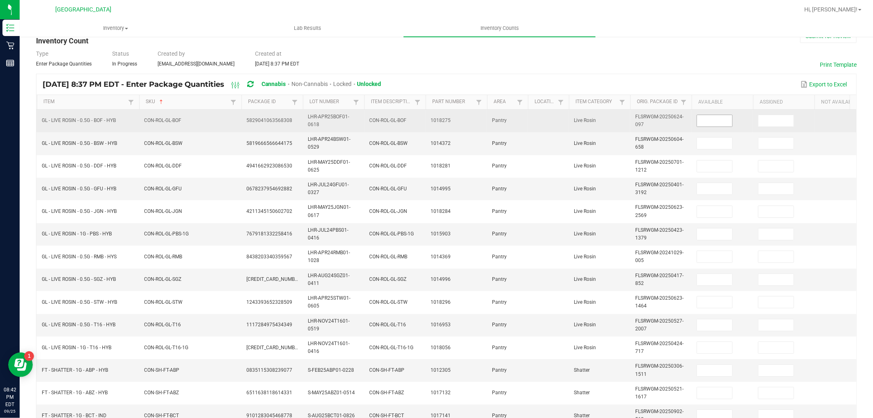
click at [726, 118] on input at bounding box center [714, 120] width 35 height 11
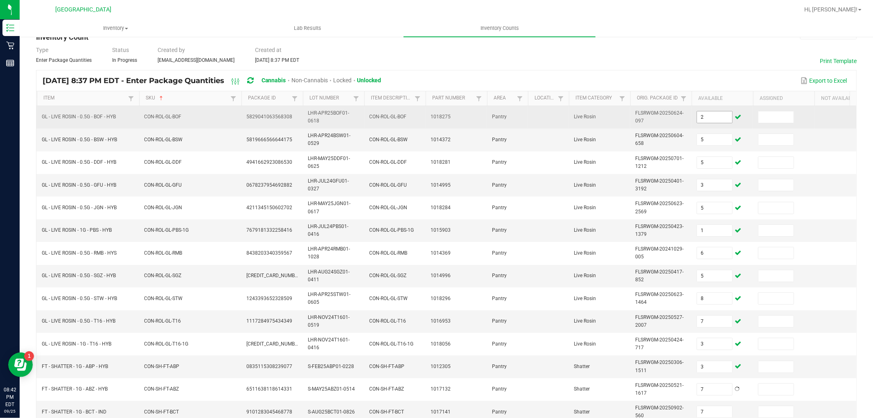
scroll to position [205, 0]
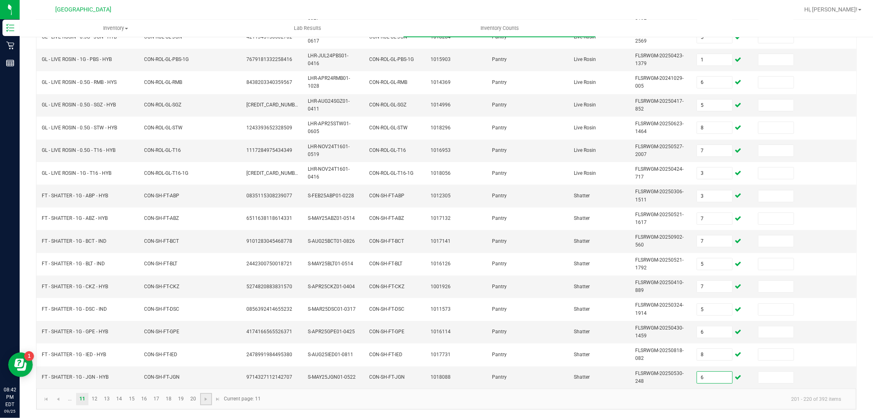
click at [202, 402] on link at bounding box center [206, 399] width 12 height 12
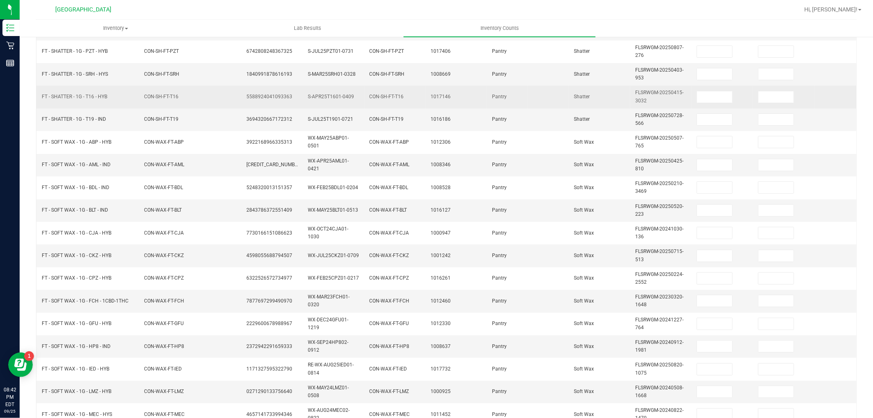
scroll to position [68, 0]
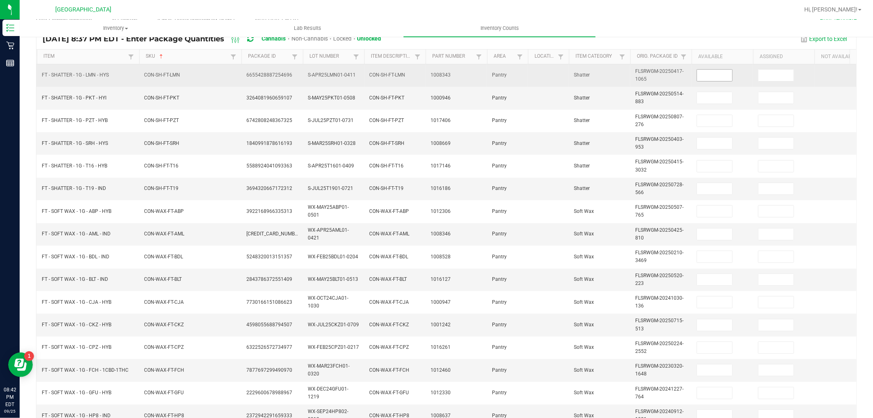
click at [720, 79] on input at bounding box center [714, 75] width 35 height 11
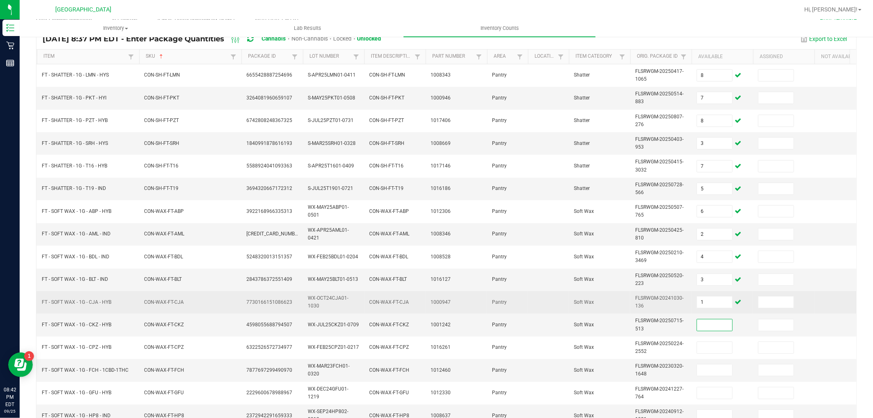
click at [724, 296] on td "1" at bounding box center [722, 302] width 61 height 23
click at [722, 306] on input "1" at bounding box center [714, 301] width 35 height 11
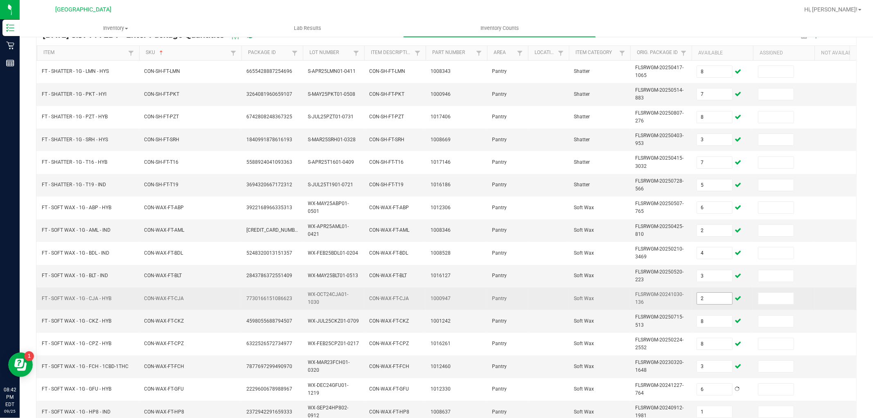
scroll to position [205, 0]
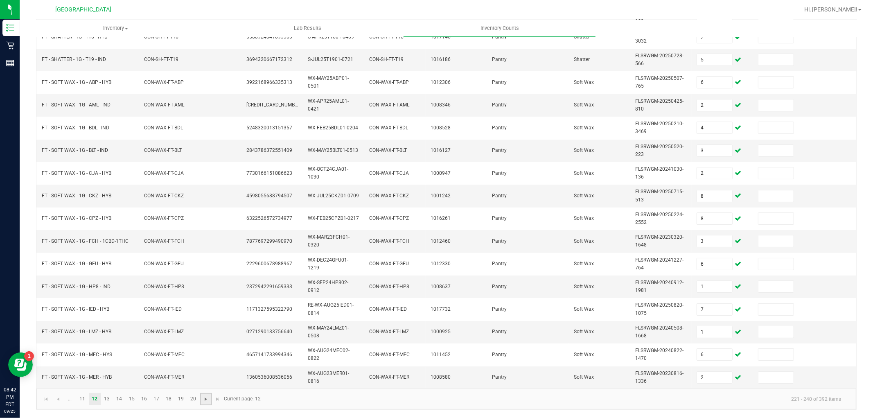
click at [208, 402] on span "Go to the next page" at bounding box center [206, 399] width 7 height 7
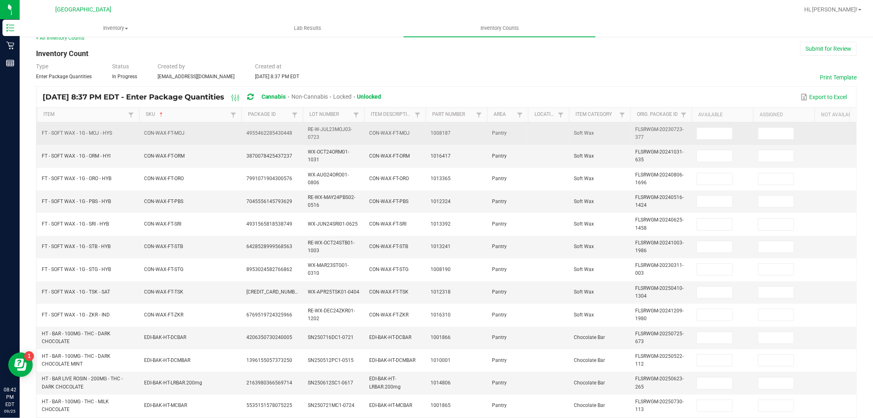
scroll to position [0, 0]
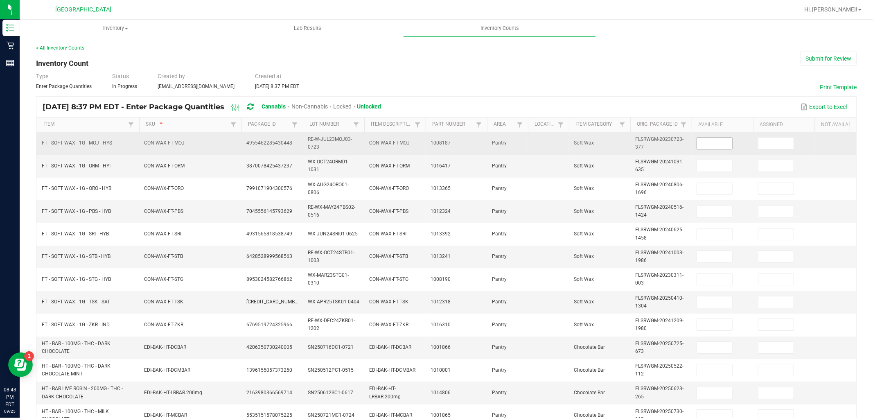
click at [719, 146] on input at bounding box center [714, 143] width 35 height 11
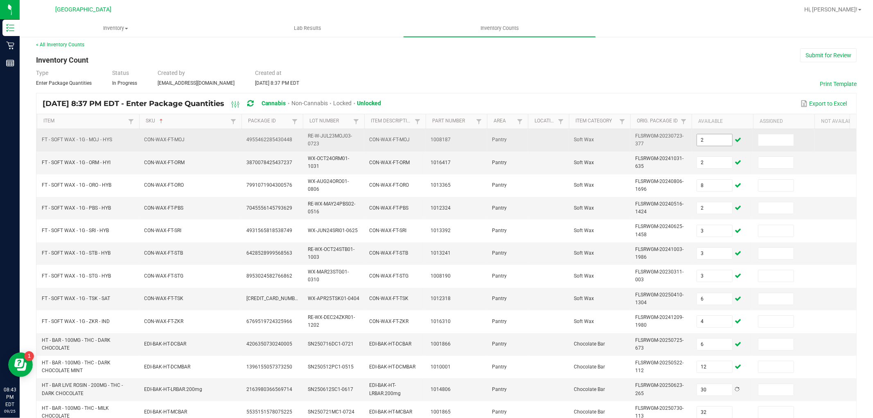
scroll to position [205, 0]
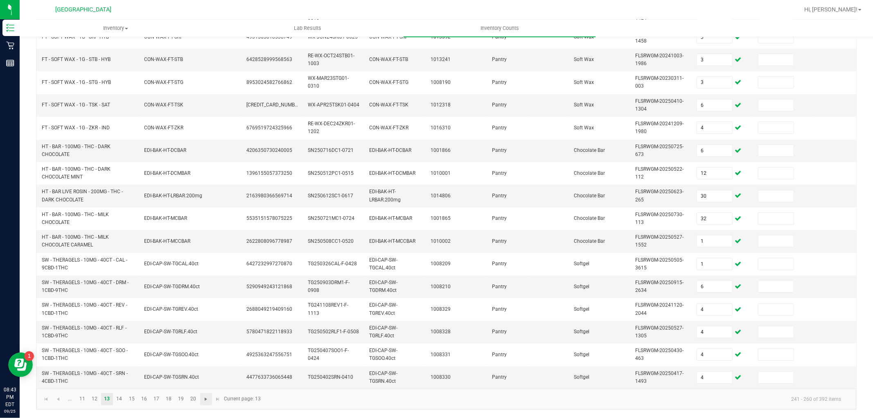
click at [206, 398] on span "Go to the next page" at bounding box center [206, 399] width 7 height 7
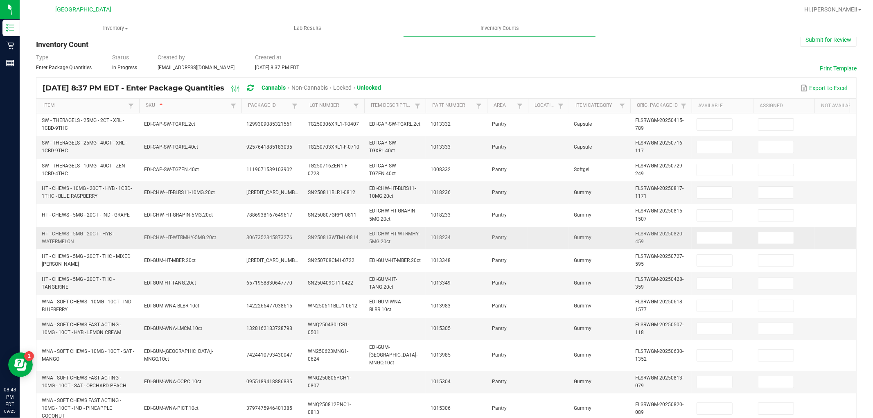
scroll to position [0, 0]
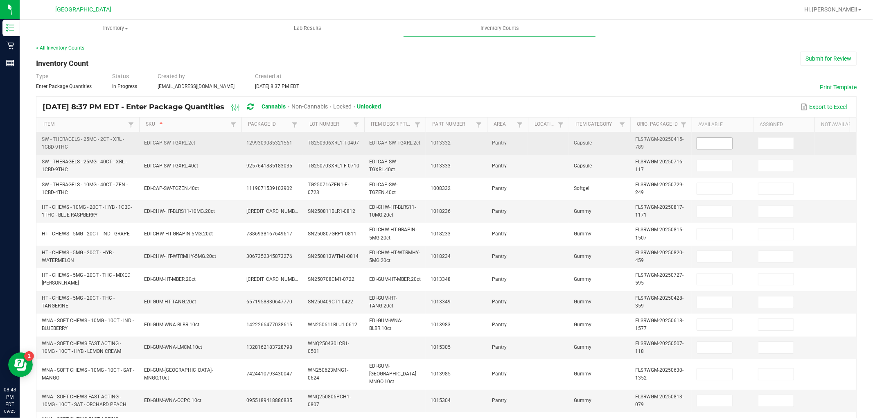
click at [718, 142] on input at bounding box center [714, 143] width 35 height 11
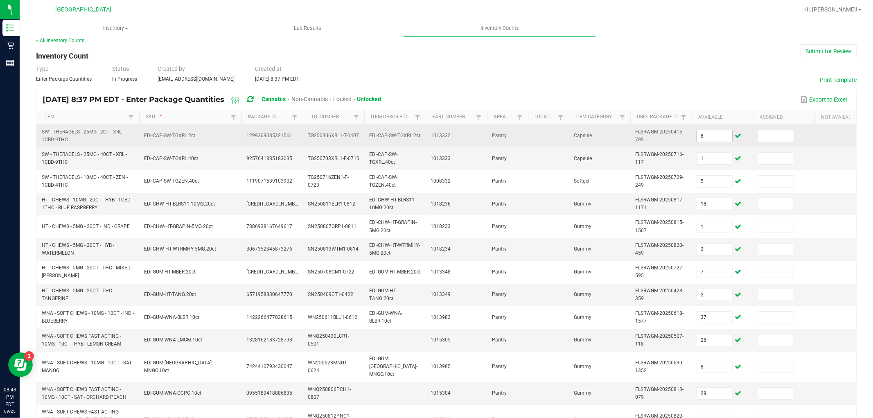
scroll to position [220, 0]
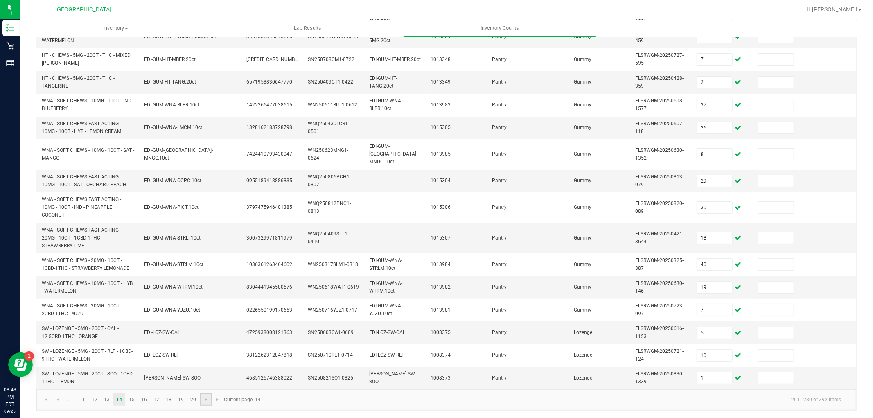
click at [210, 402] on link at bounding box center [206, 399] width 12 height 12
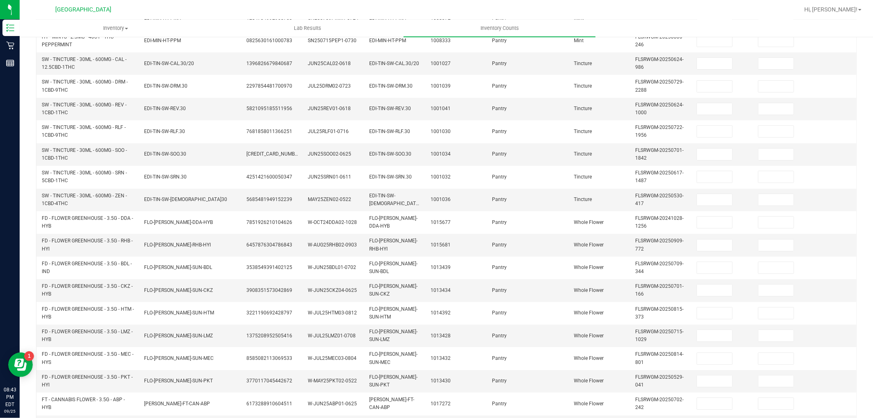
scroll to position [0, 0]
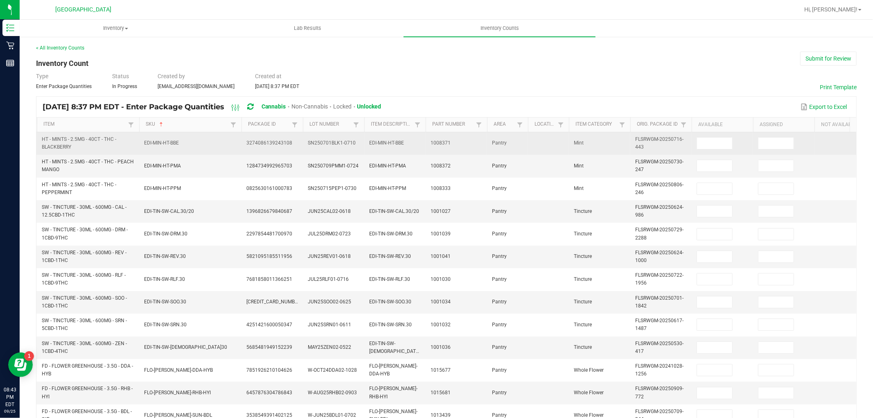
click at [711, 150] on td at bounding box center [722, 143] width 61 height 23
click at [715, 142] on input at bounding box center [714, 143] width 35 height 11
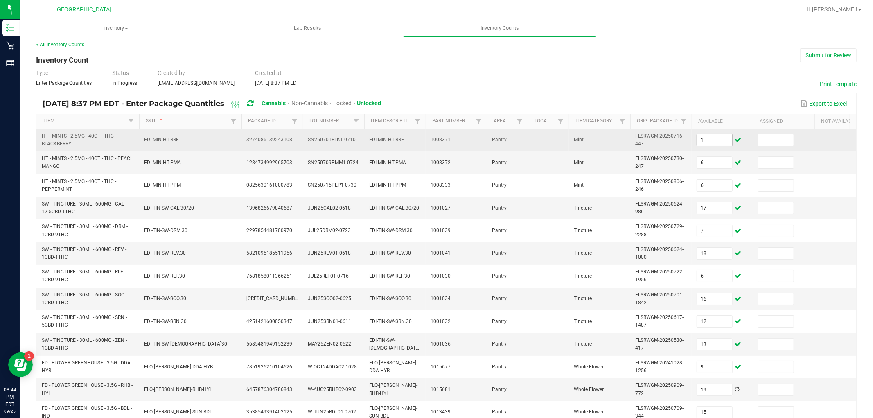
scroll to position [205, 0]
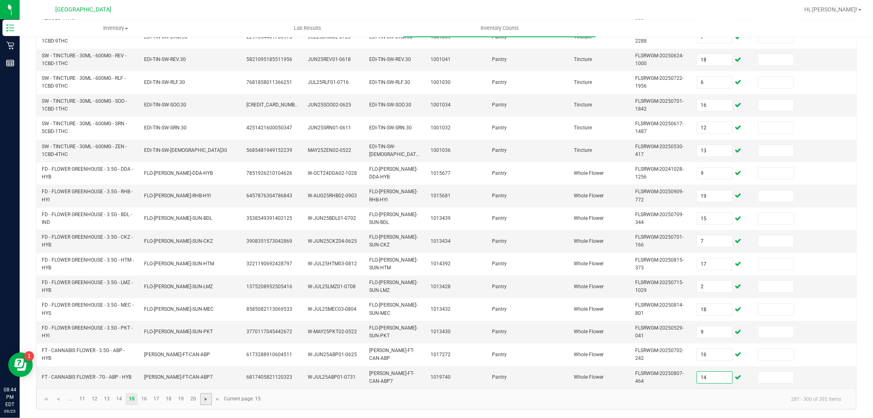
click at [207, 398] on span "Go to the next page" at bounding box center [206, 399] width 7 height 7
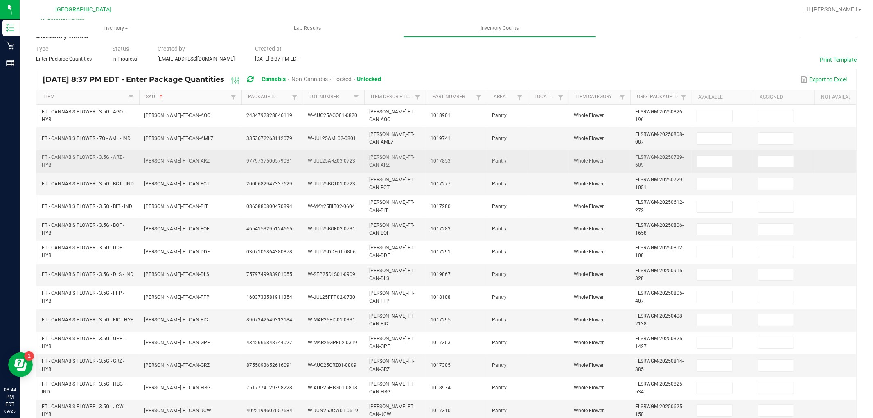
scroll to position [23, 0]
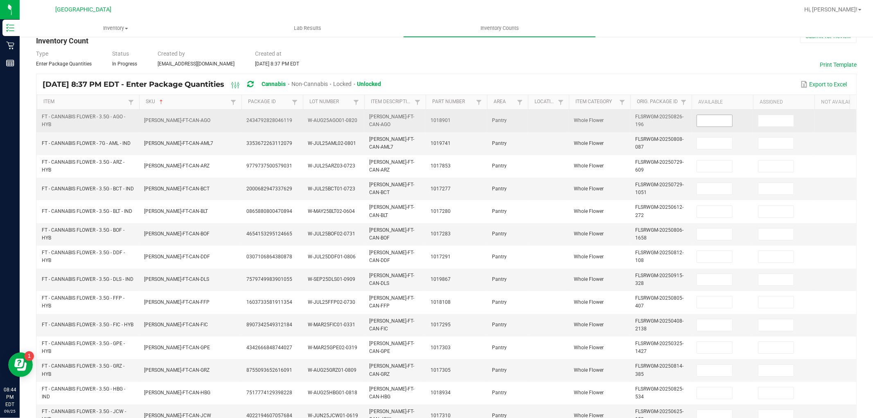
click at [701, 124] on input at bounding box center [714, 120] width 35 height 11
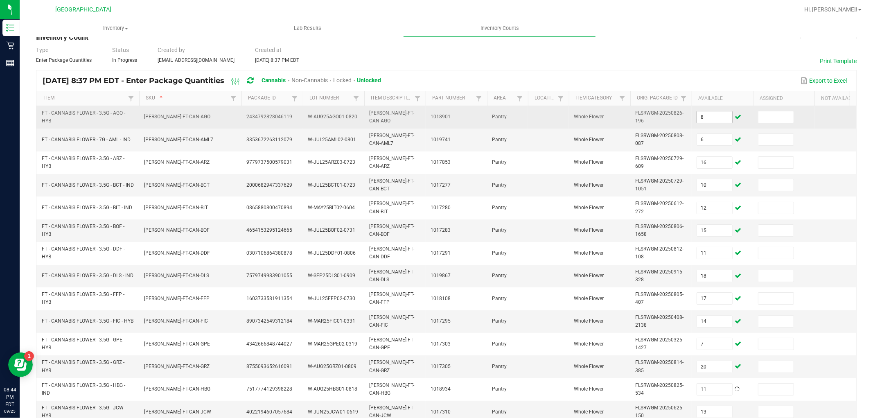
scroll to position [205, 0]
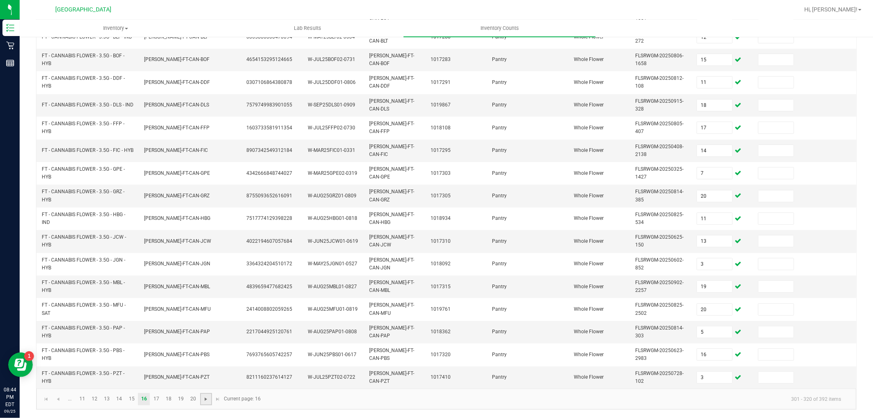
click at [205, 399] on span "Go to the next page" at bounding box center [206, 399] width 7 height 7
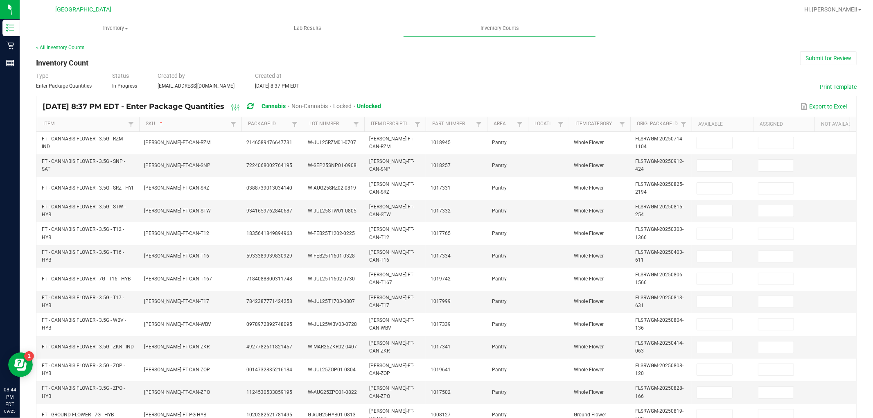
scroll to position [0, 0]
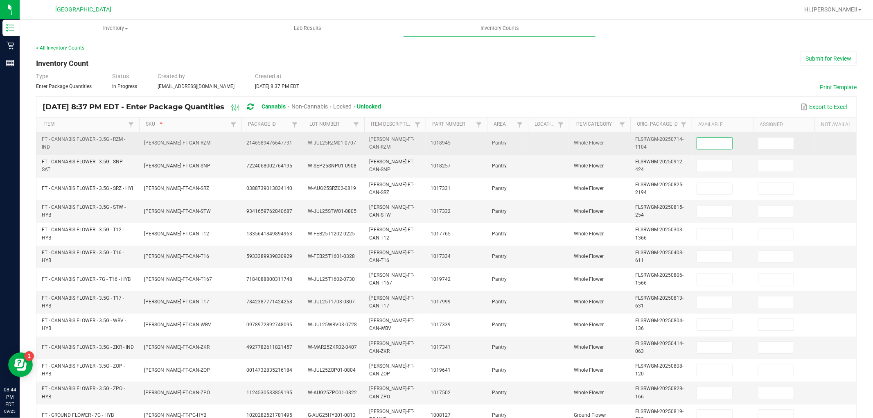
click at [721, 146] on input at bounding box center [714, 143] width 35 height 11
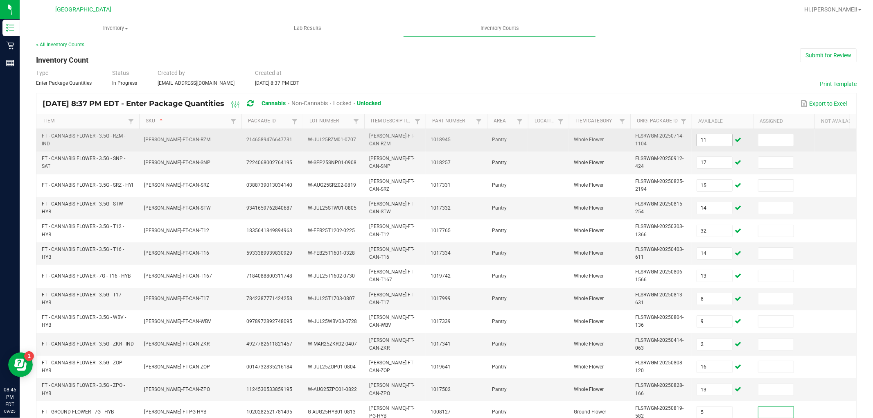
scroll to position [205, 0]
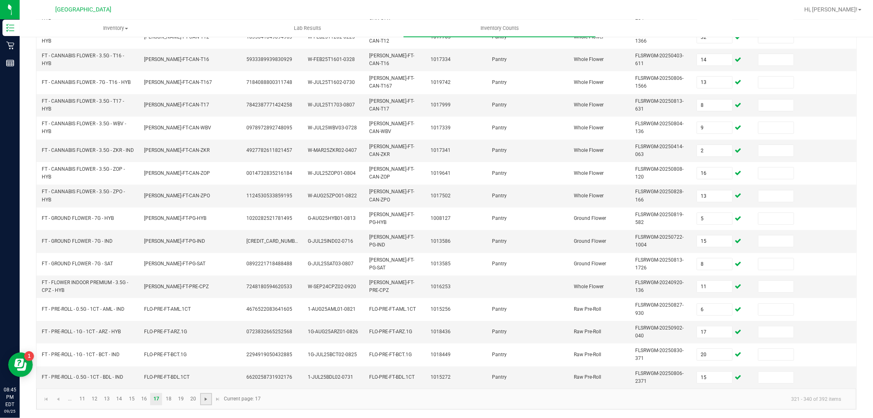
click at [203, 398] on span "Go to the next page" at bounding box center [206, 399] width 7 height 7
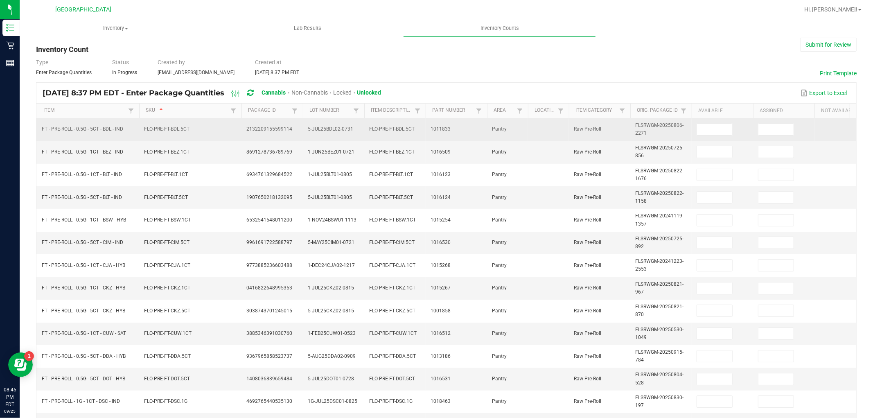
scroll to position [0, 0]
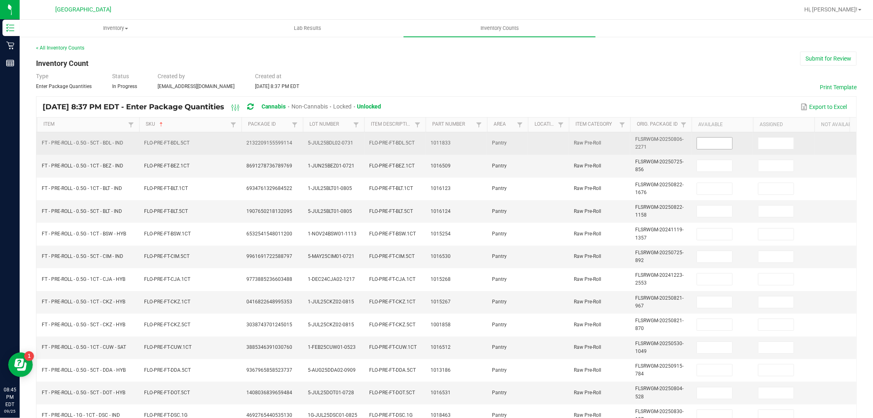
click at [706, 142] on input at bounding box center [714, 143] width 35 height 11
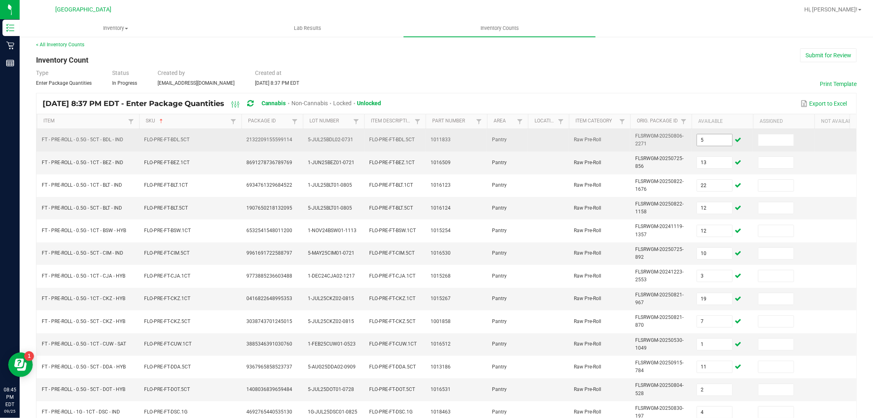
scroll to position [205, 0]
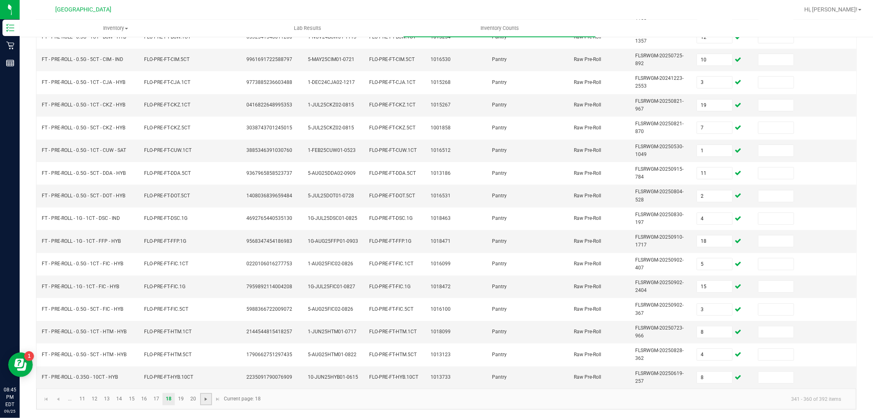
click at [204, 399] on span "Go to the next page" at bounding box center [206, 399] width 7 height 7
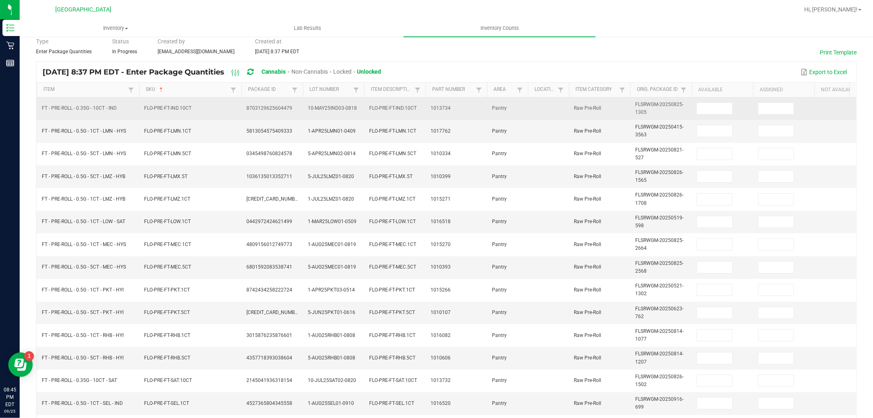
scroll to position [0, 0]
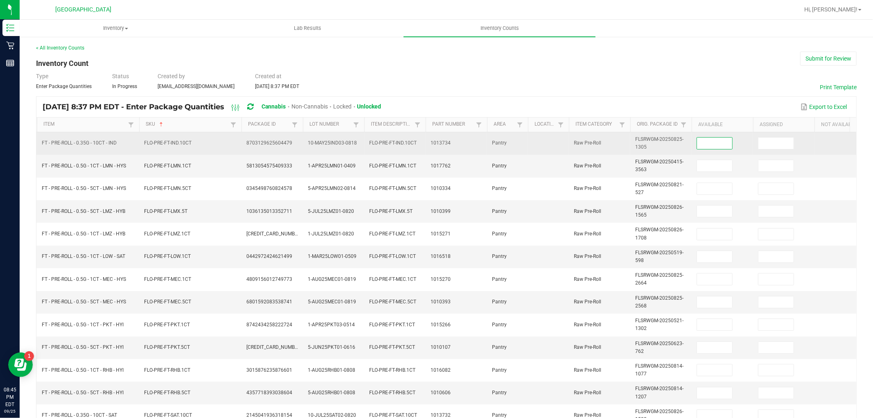
click at [713, 139] on input at bounding box center [714, 143] width 35 height 11
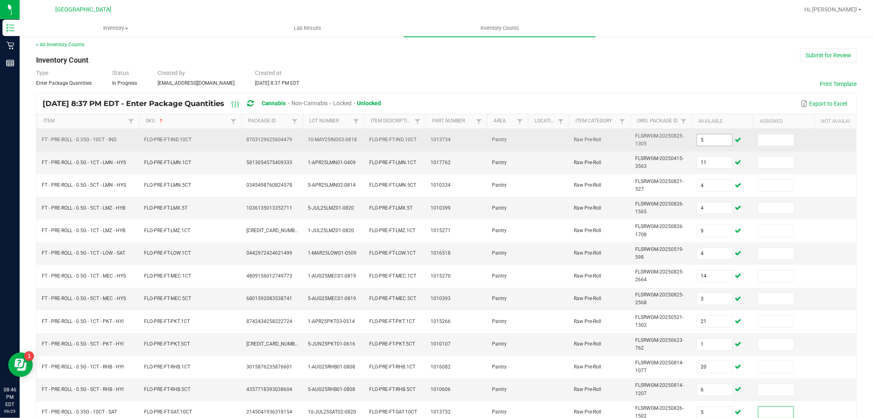
scroll to position [205, 0]
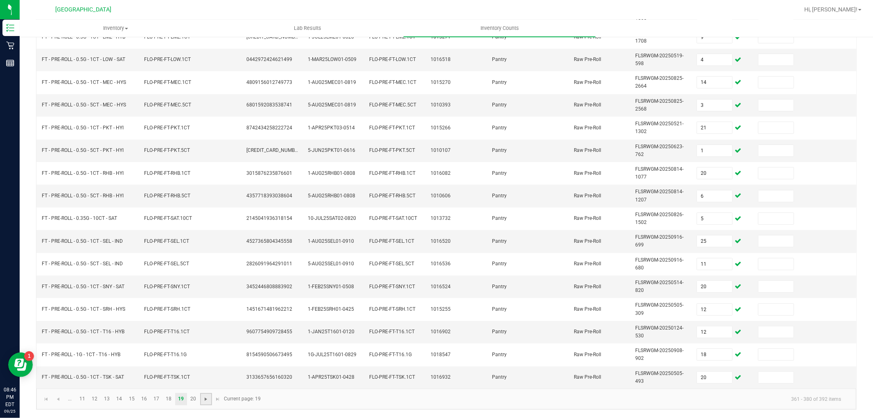
click at [206, 396] on span "Go to the next page" at bounding box center [206, 399] width 7 height 7
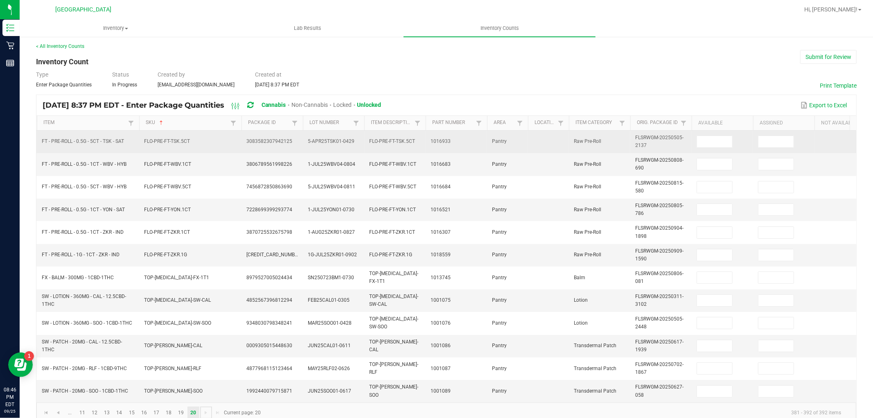
scroll to position [0, 0]
click at [724, 141] on input at bounding box center [714, 143] width 35 height 11
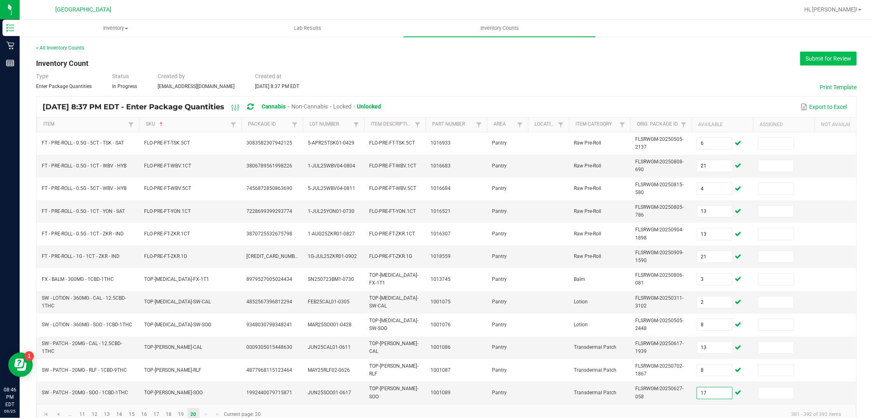
click at [806, 61] on button "Submit for Review" at bounding box center [828, 59] width 56 height 14
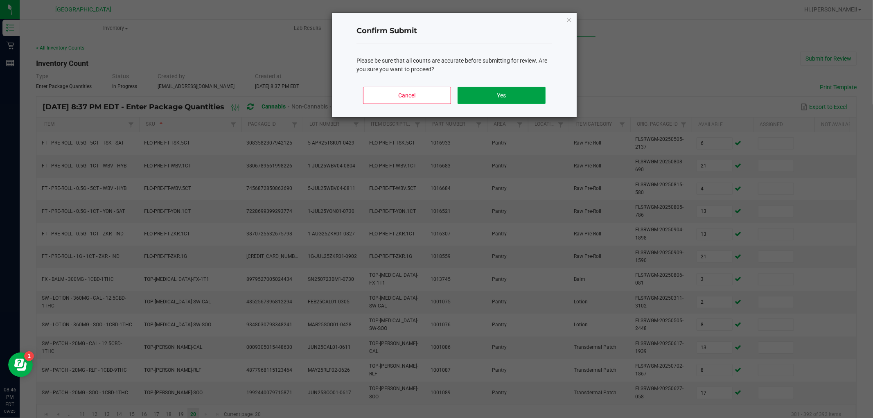
click at [531, 89] on button "Yes" at bounding box center [502, 95] width 88 height 17
